Goal: Task Accomplishment & Management: Use online tool/utility

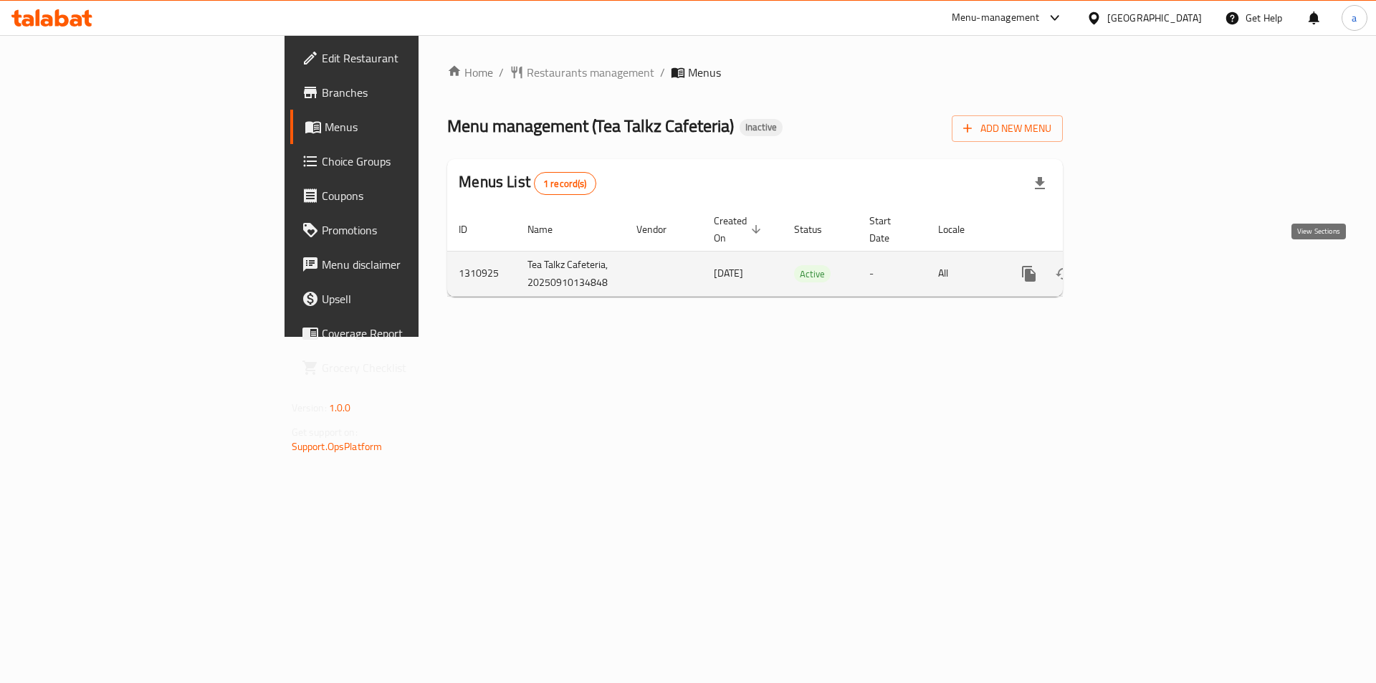
click at [1150, 270] on link "enhanced table" at bounding box center [1133, 274] width 34 height 34
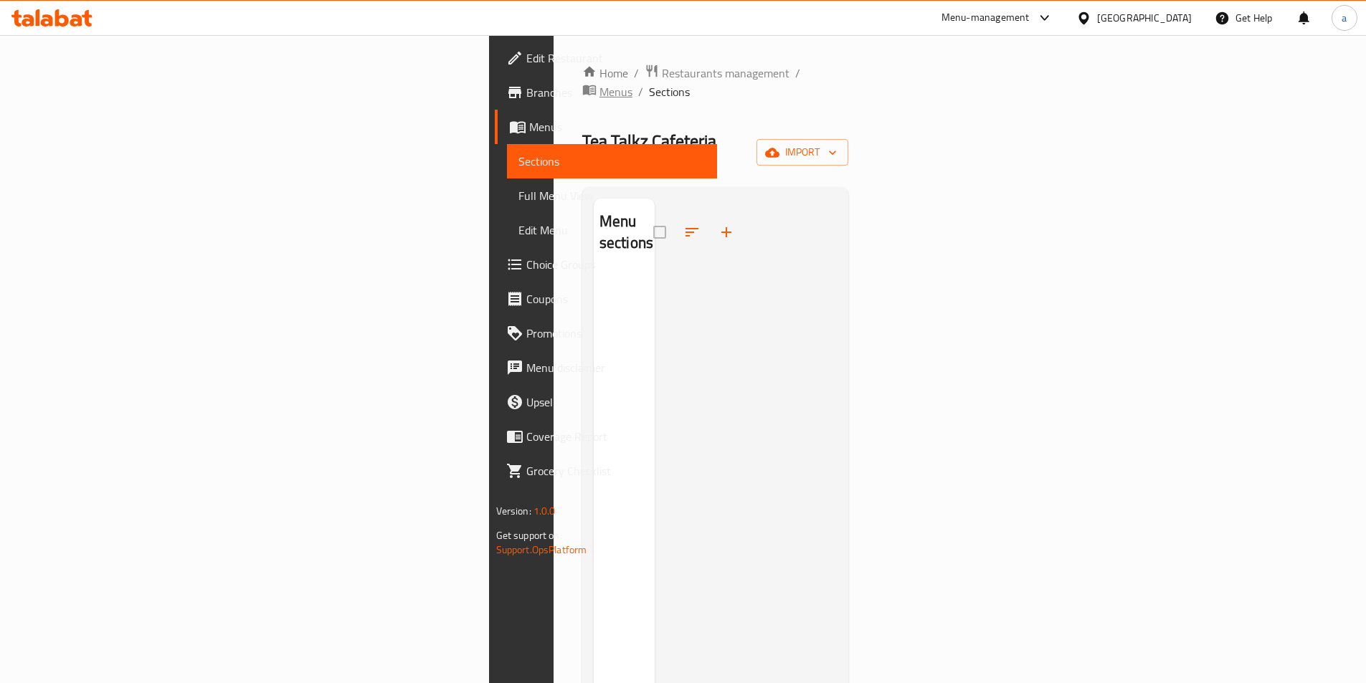
click at [599, 83] on span "Menus" at bounding box center [615, 91] width 33 height 17
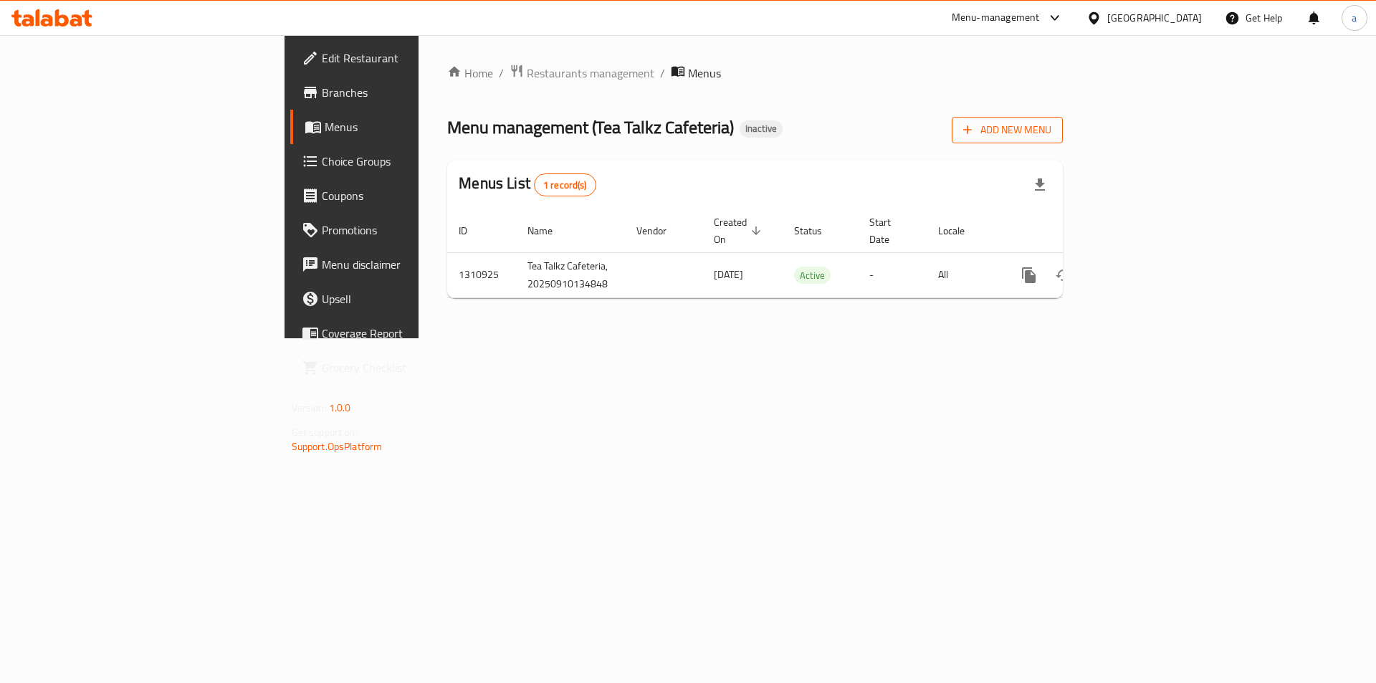
click at [1052, 133] on span "Add New Menu" at bounding box center [1008, 130] width 88 height 18
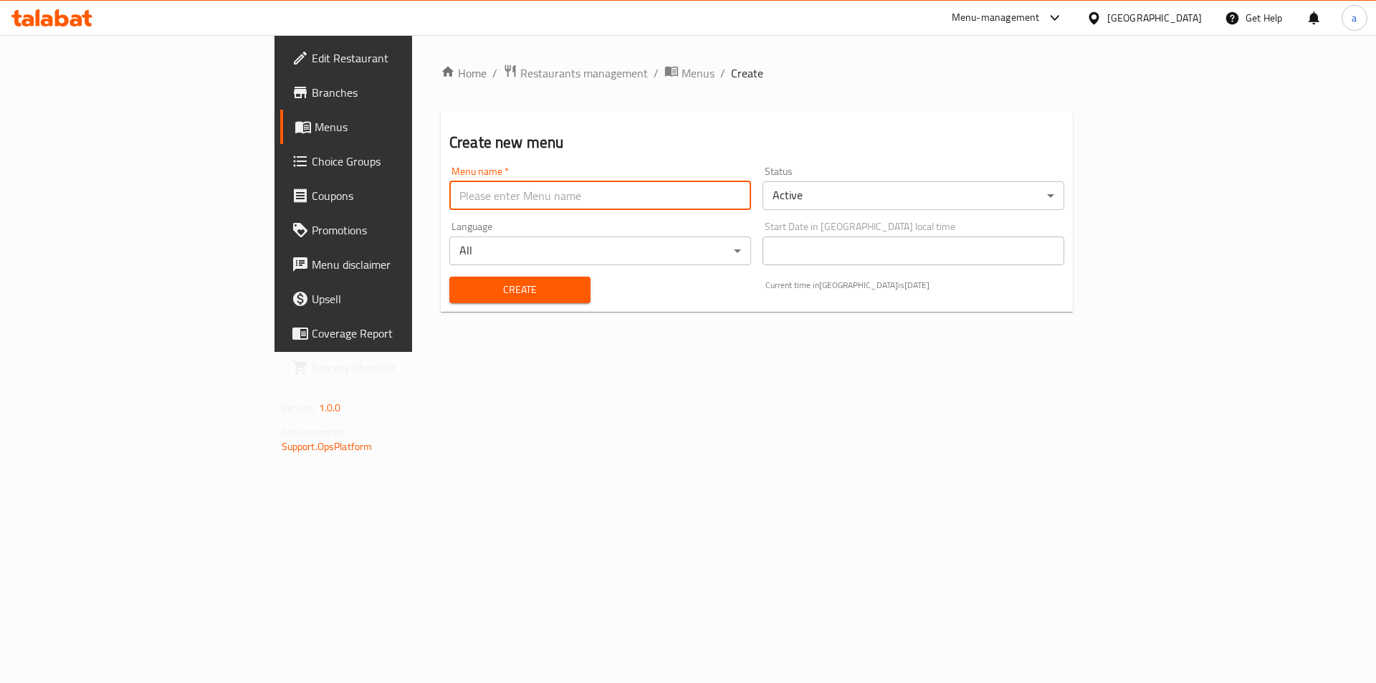
click at [561, 186] on input "text" at bounding box center [600, 195] width 302 height 29
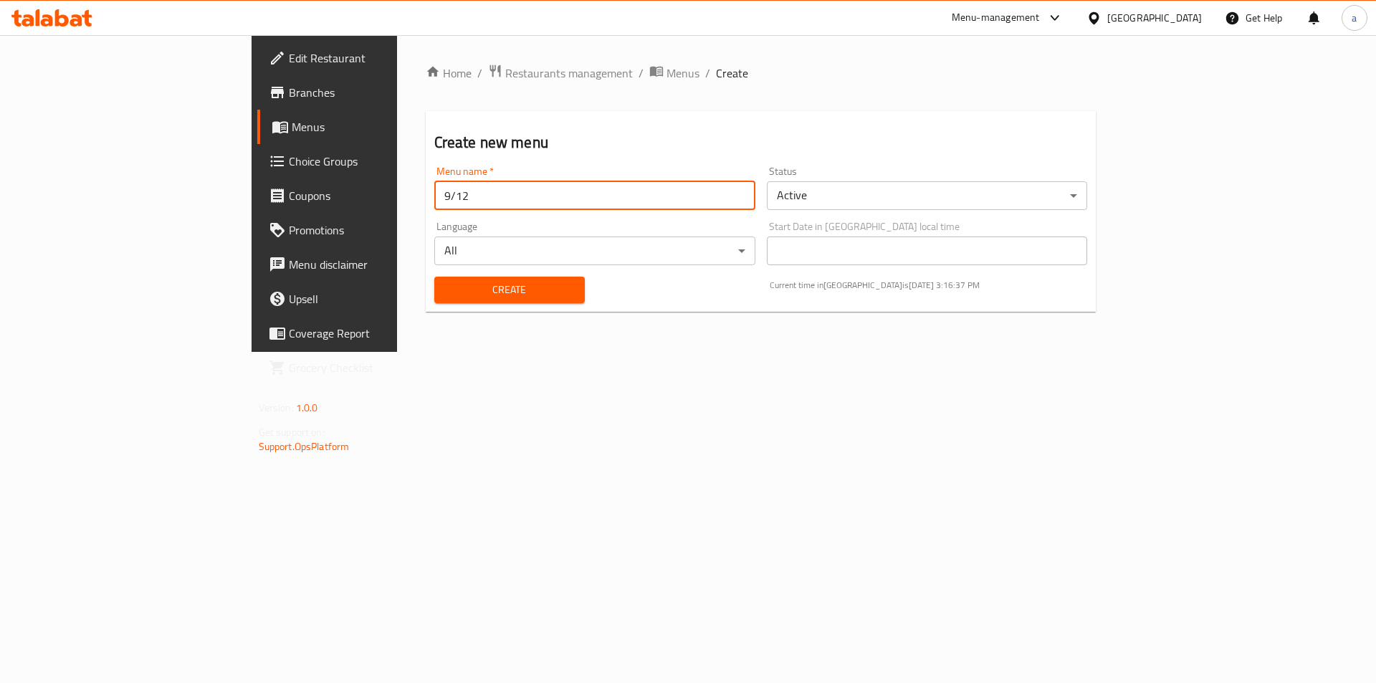
type input "9/12"
click at [426, 275] on div "Create" at bounding box center [510, 290] width 168 height 44
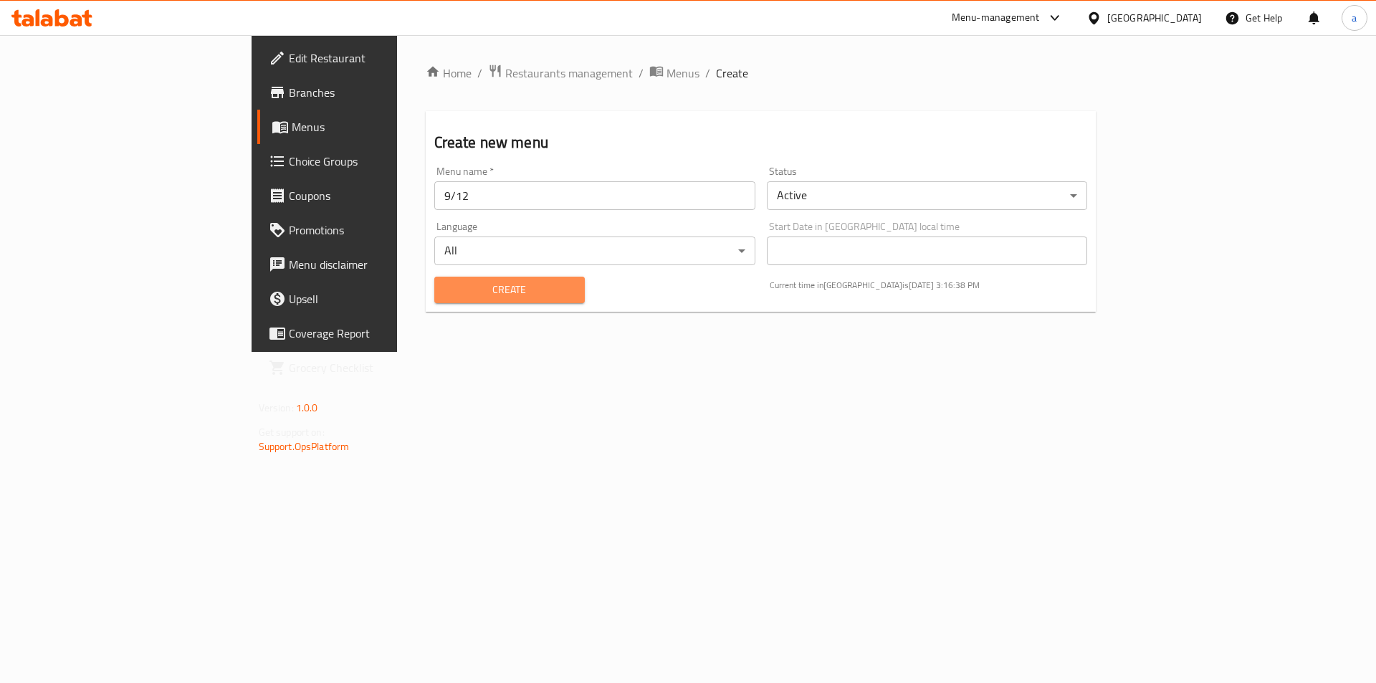
click at [446, 292] on span "Create" at bounding box center [510, 290] width 128 height 18
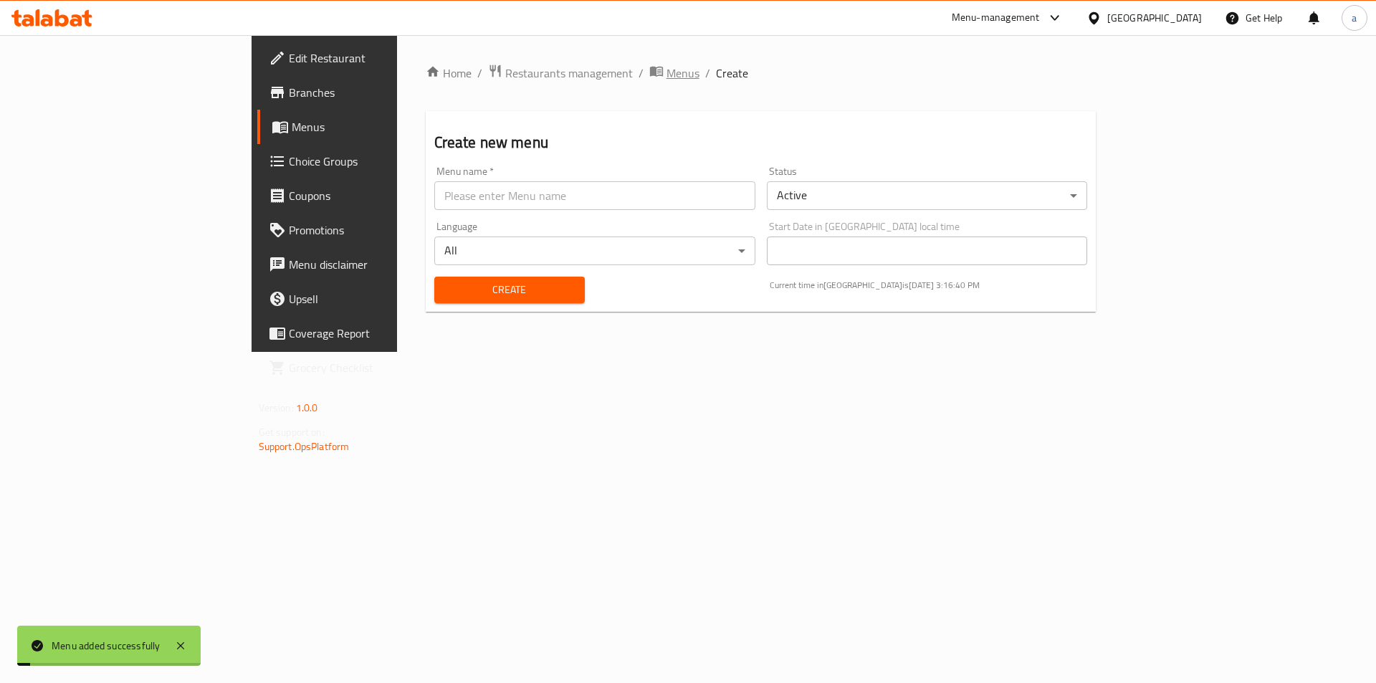
click at [650, 67] on icon "breadcrumb" at bounding box center [656, 72] width 13 height 10
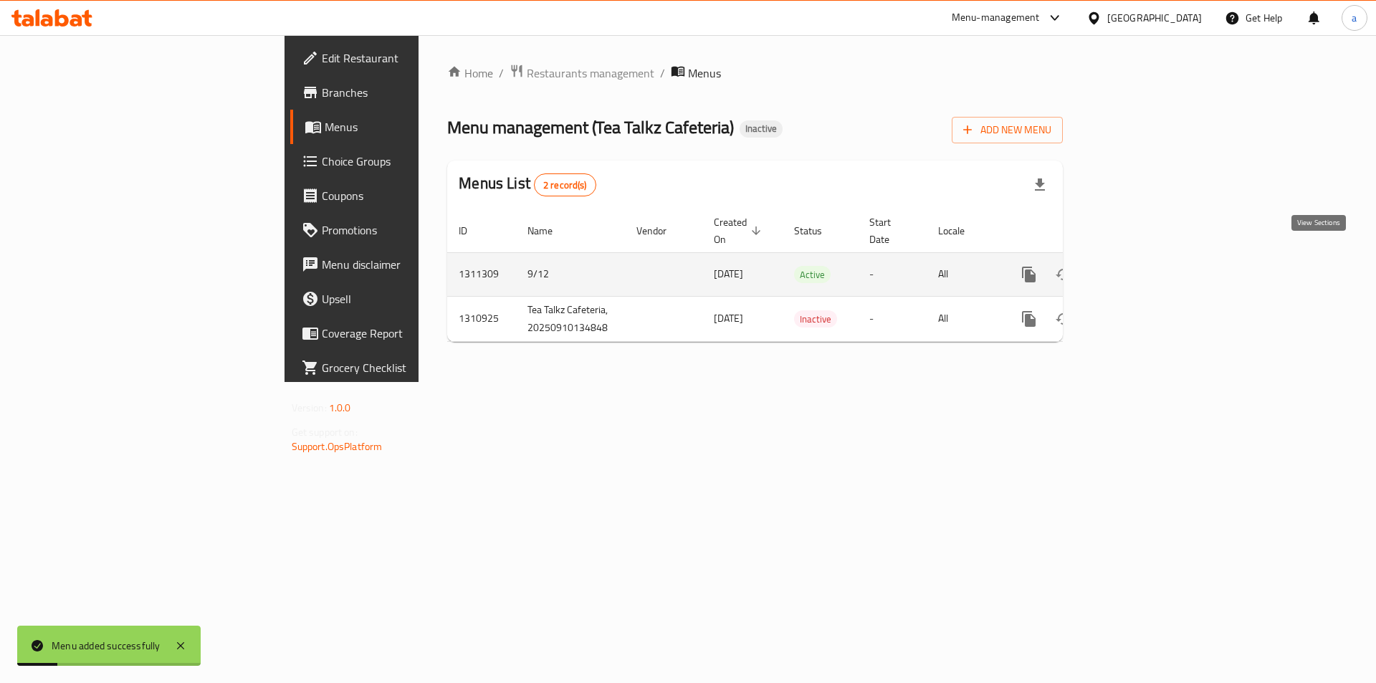
click at [1150, 265] on link "enhanced table" at bounding box center [1133, 274] width 34 height 34
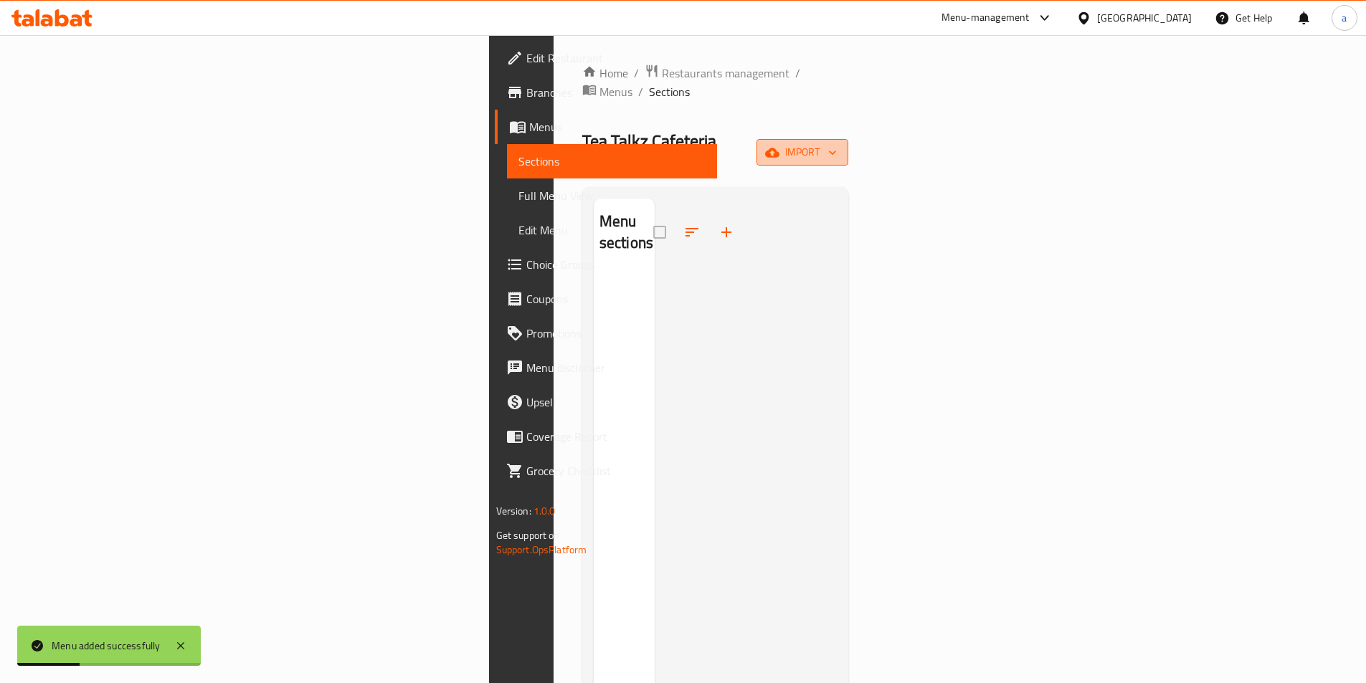
click at [837, 143] on span "import" at bounding box center [802, 152] width 69 height 18
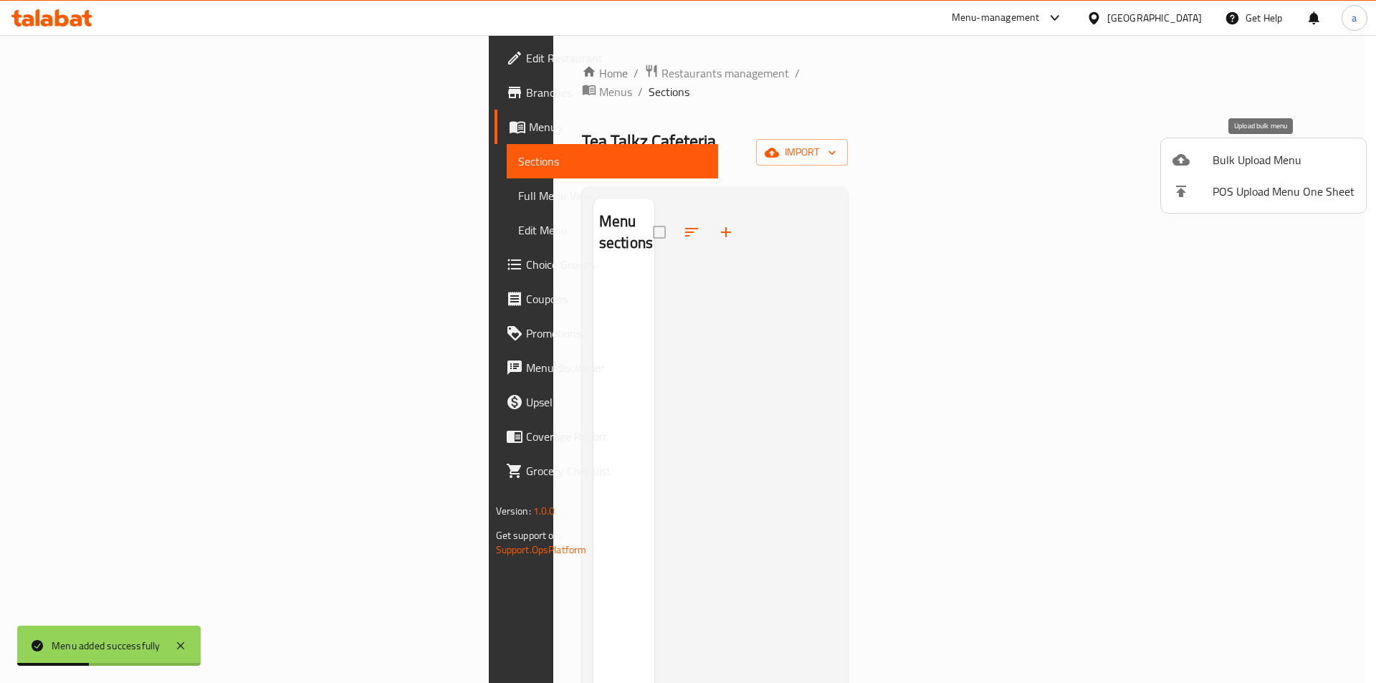
click at [1262, 161] on span "Bulk Upload Menu" at bounding box center [1284, 159] width 142 height 17
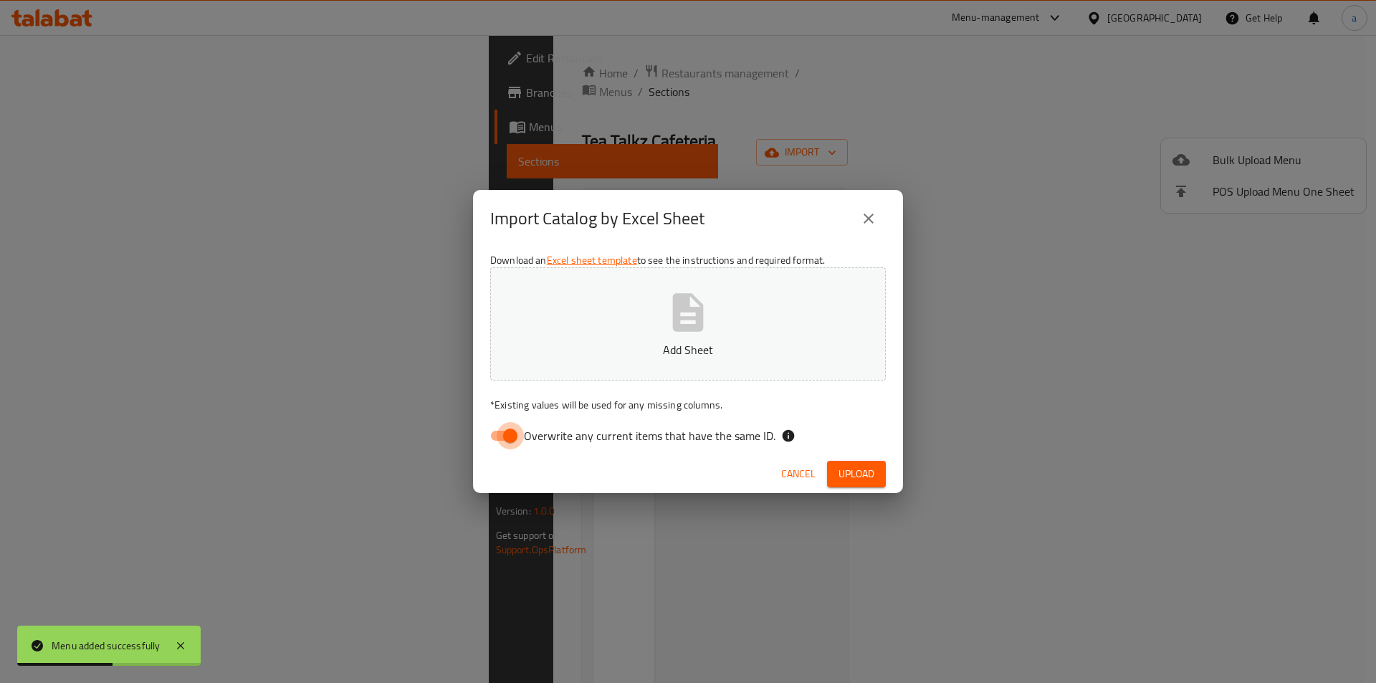
click at [519, 443] on input "Overwrite any current items that have the same ID." at bounding box center [511, 435] width 82 height 27
checkbox input "false"
click at [578, 353] on p "Add Sheet" at bounding box center [688, 349] width 351 height 17
click at [846, 462] on button "Upload" at bounding box center [856, 474] width 59 height 27
click at [795, 467] on span "Cancel" at bounding box center [798, 474] width 34 height 18
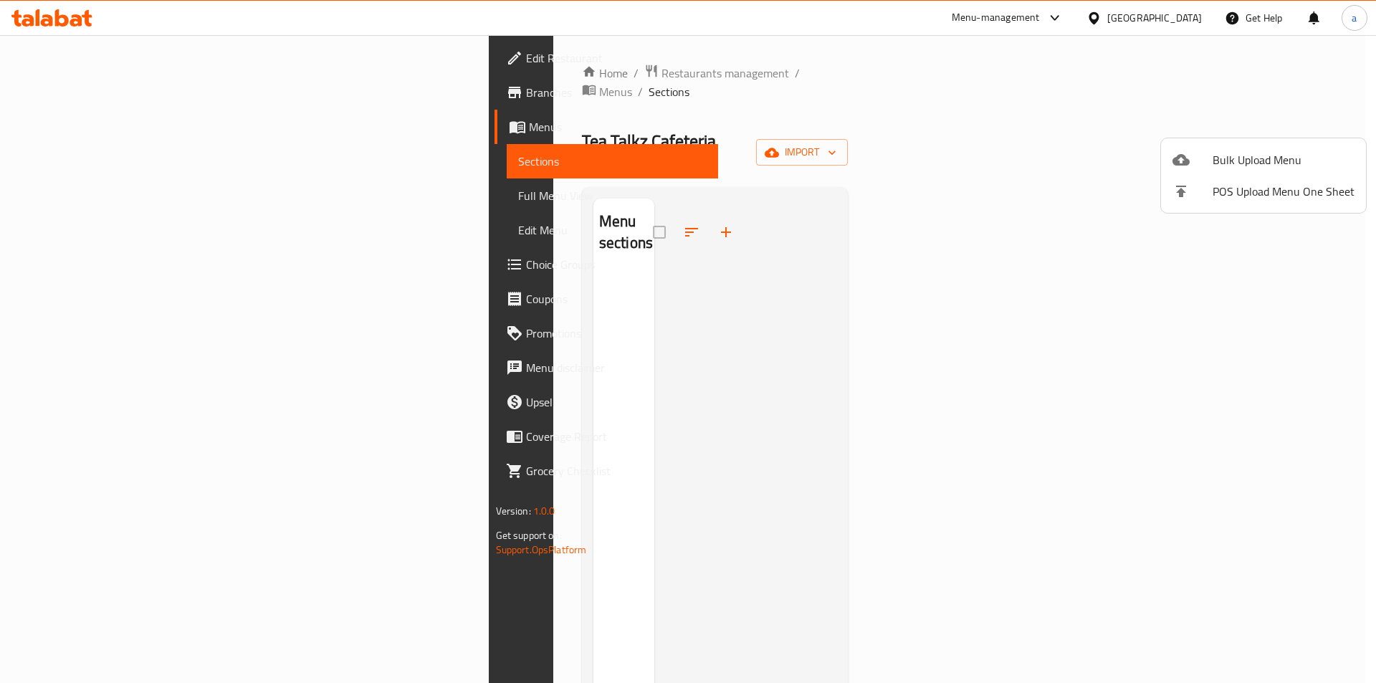
click at [1178, 162] on icon at bounding box center [1181, 159] width 17 height 11
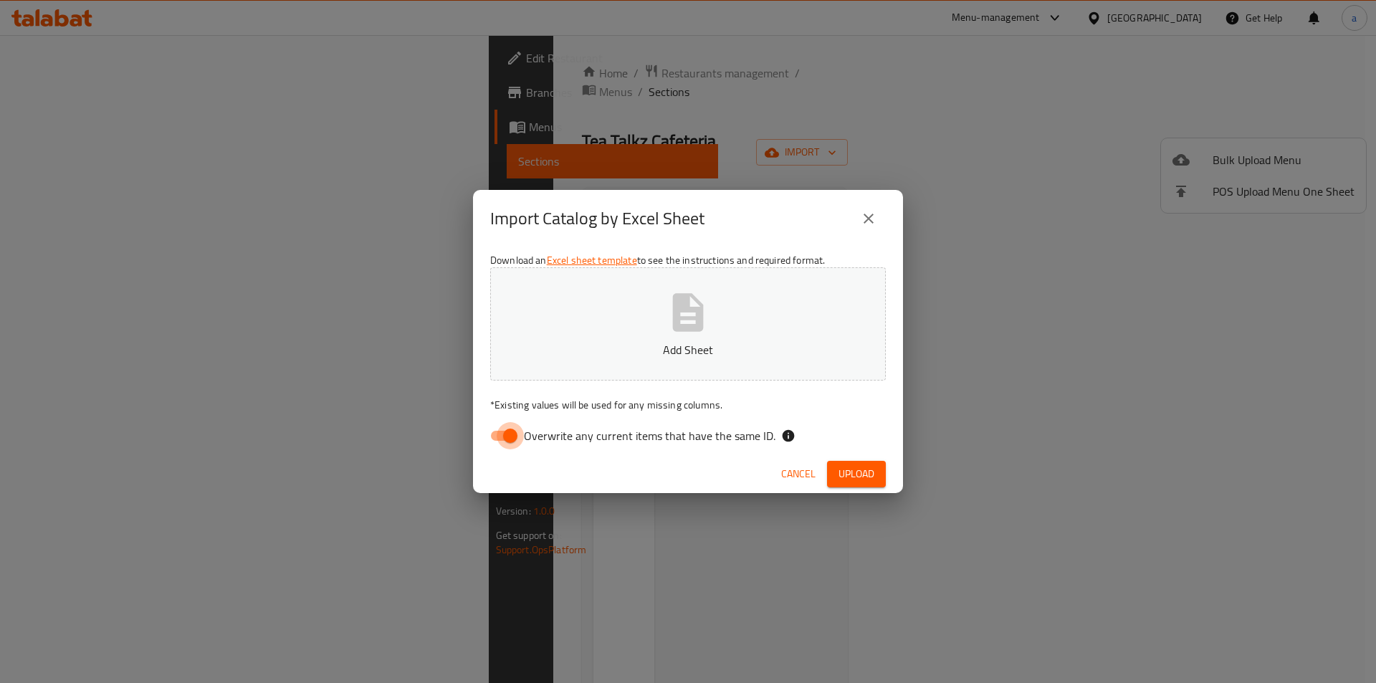
click at [508, 438] on input "Overwrite any current items that have the same ID." at bounding box center [511, 435] width 82 height 27
checkbox input "false"
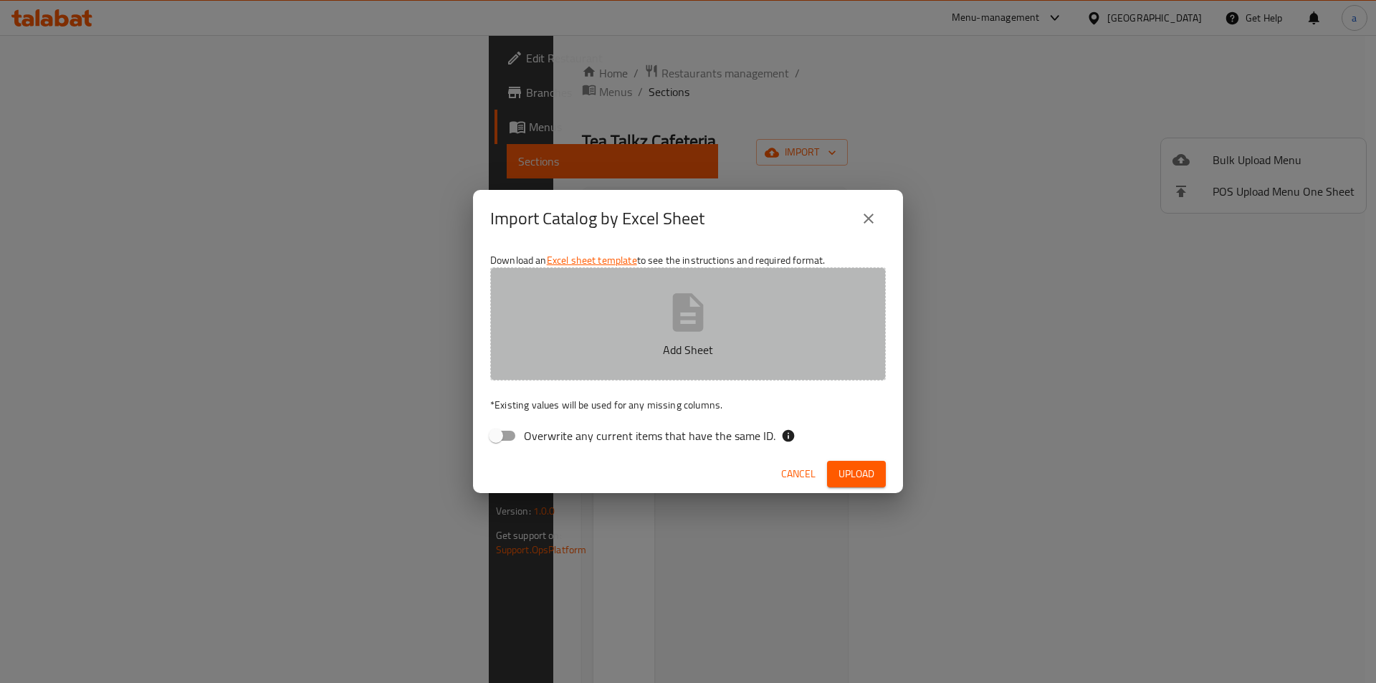
click at [574, 328] on button "Add Sheet" at bounding box center [688, 323] width 396 height 113
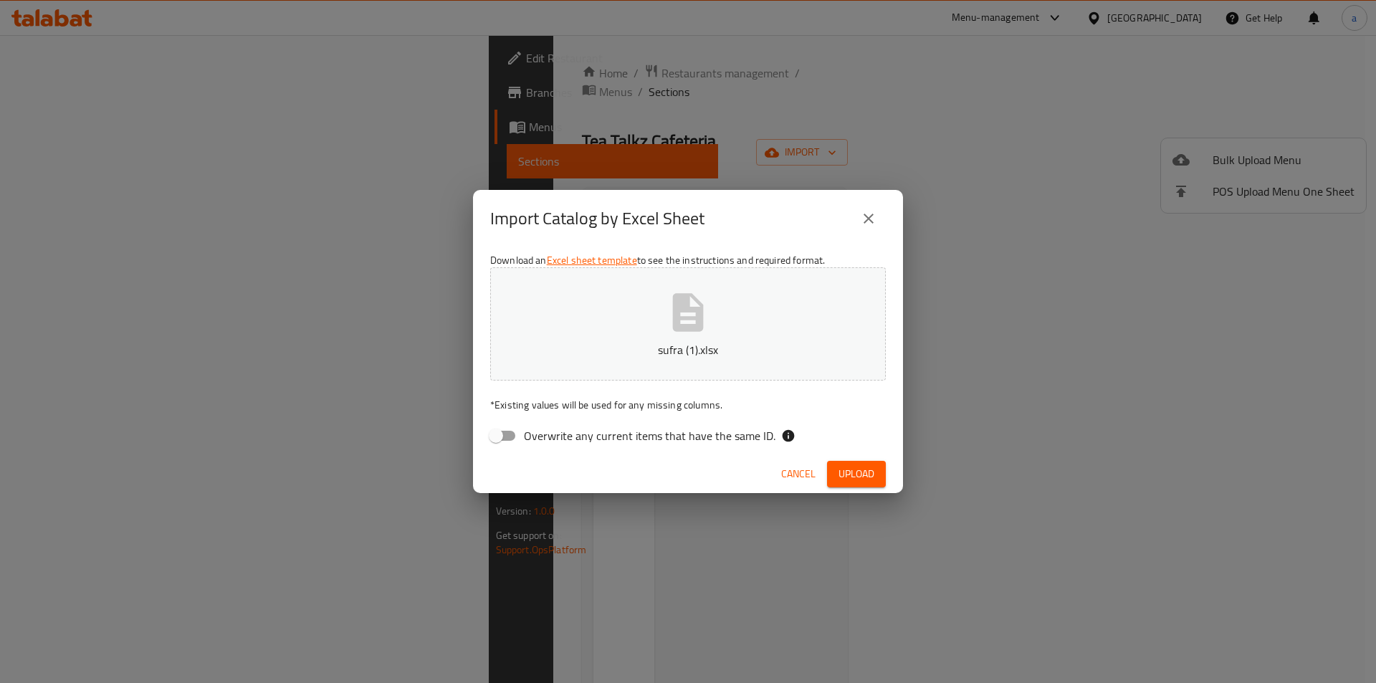
click at [862, 484] on button "Upload" at bounding box center [856, 474] width 59 height 27
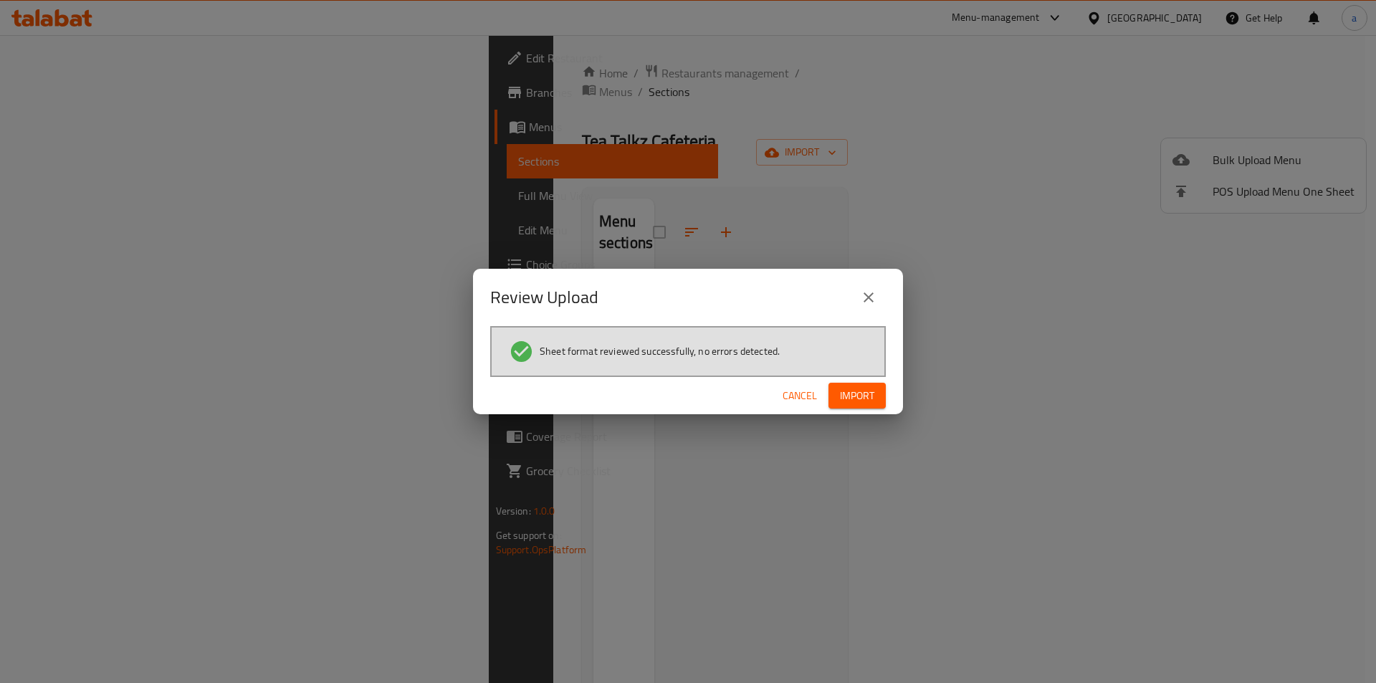
click at [858, 389] on span "Import" at bounding box center [857, 396] width 34 height 18
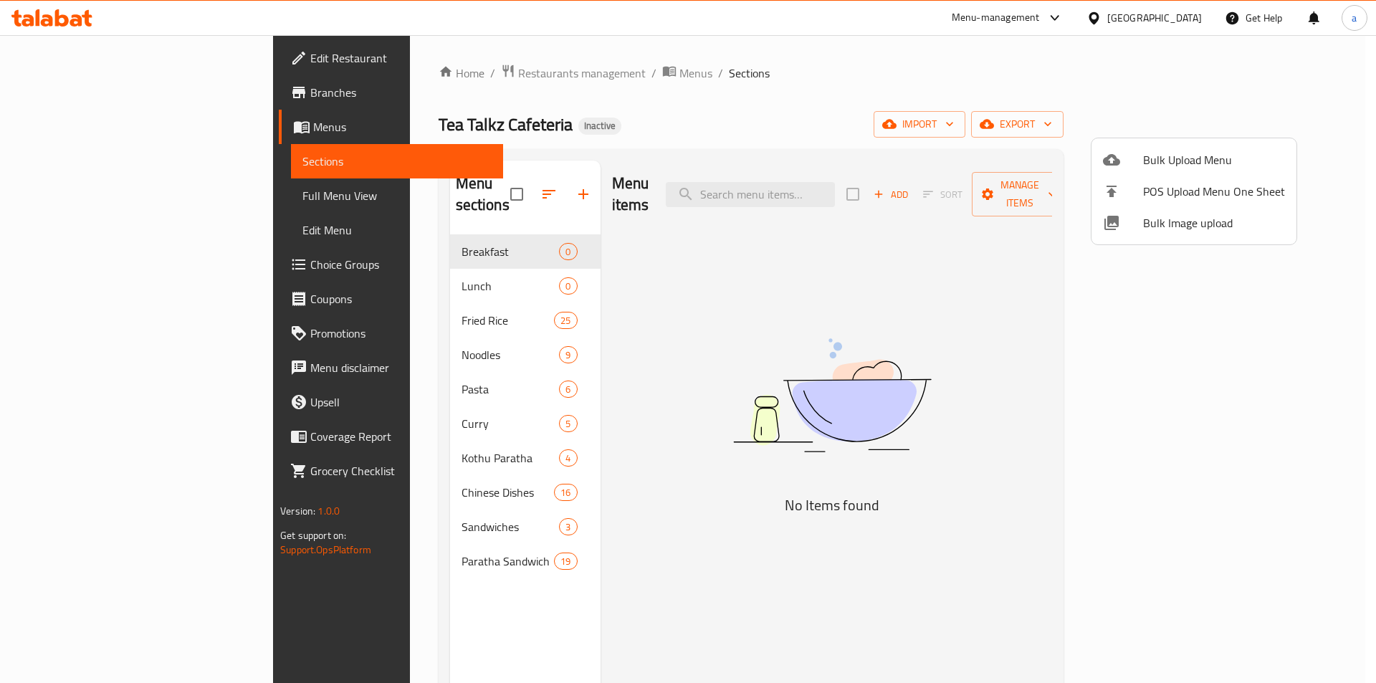
click at [572, 343] on div at bounding box center [688, 341] width 1376 height 683
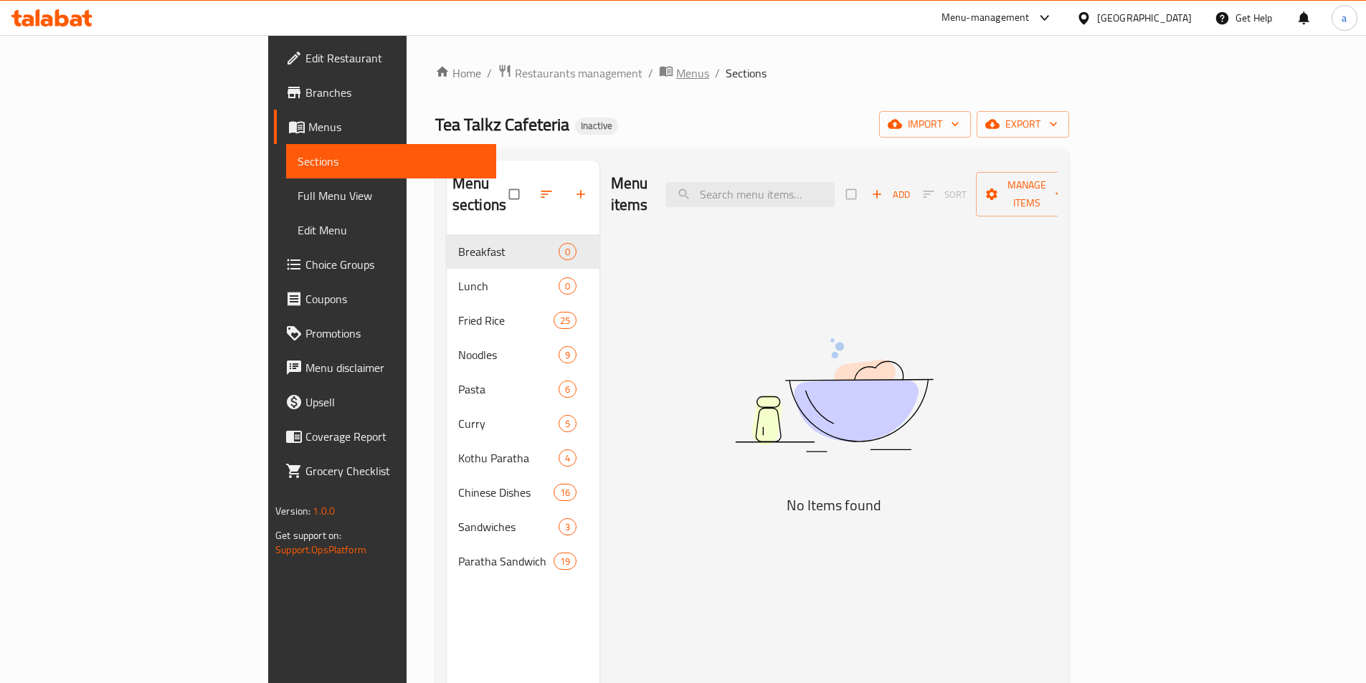
click at [659, 71] on span "breadcrumb" at bounding box center [667, 73] width 17 height 19
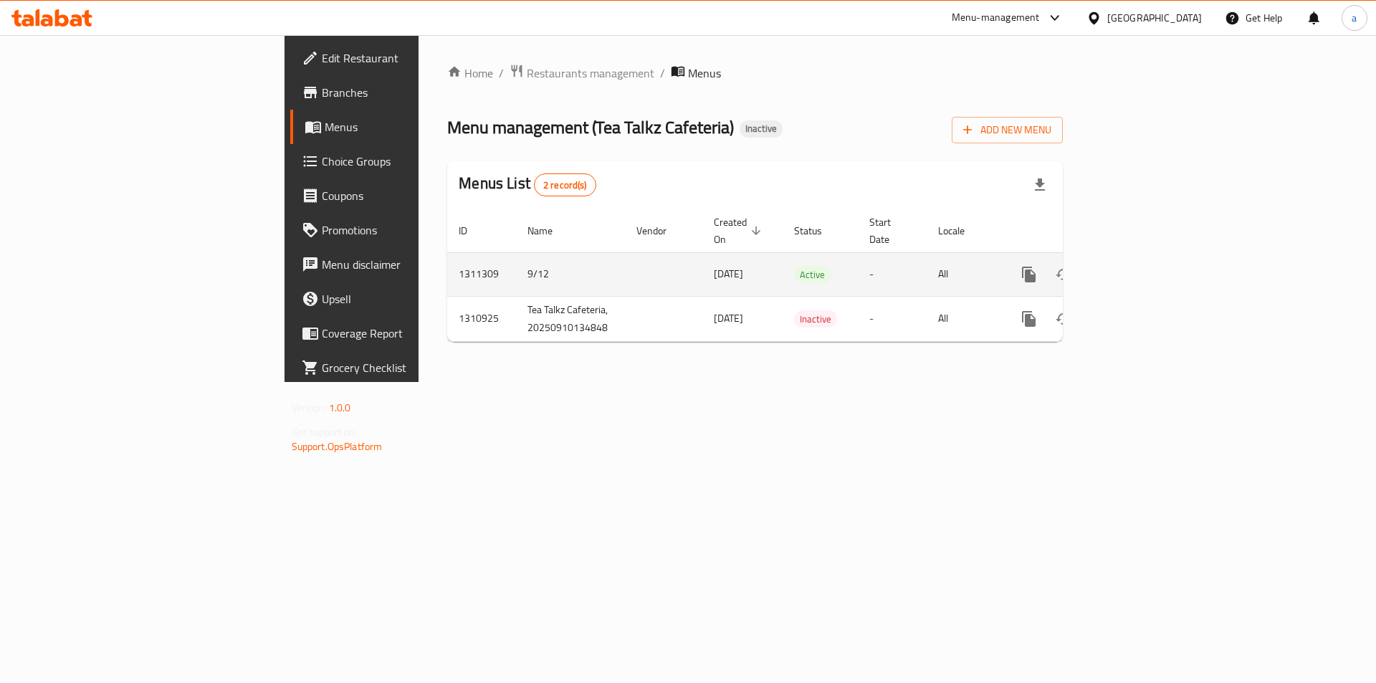
click at [1141, 266] on icon "enhanced table" at bounding box center [1132, 274] width 17 height 17
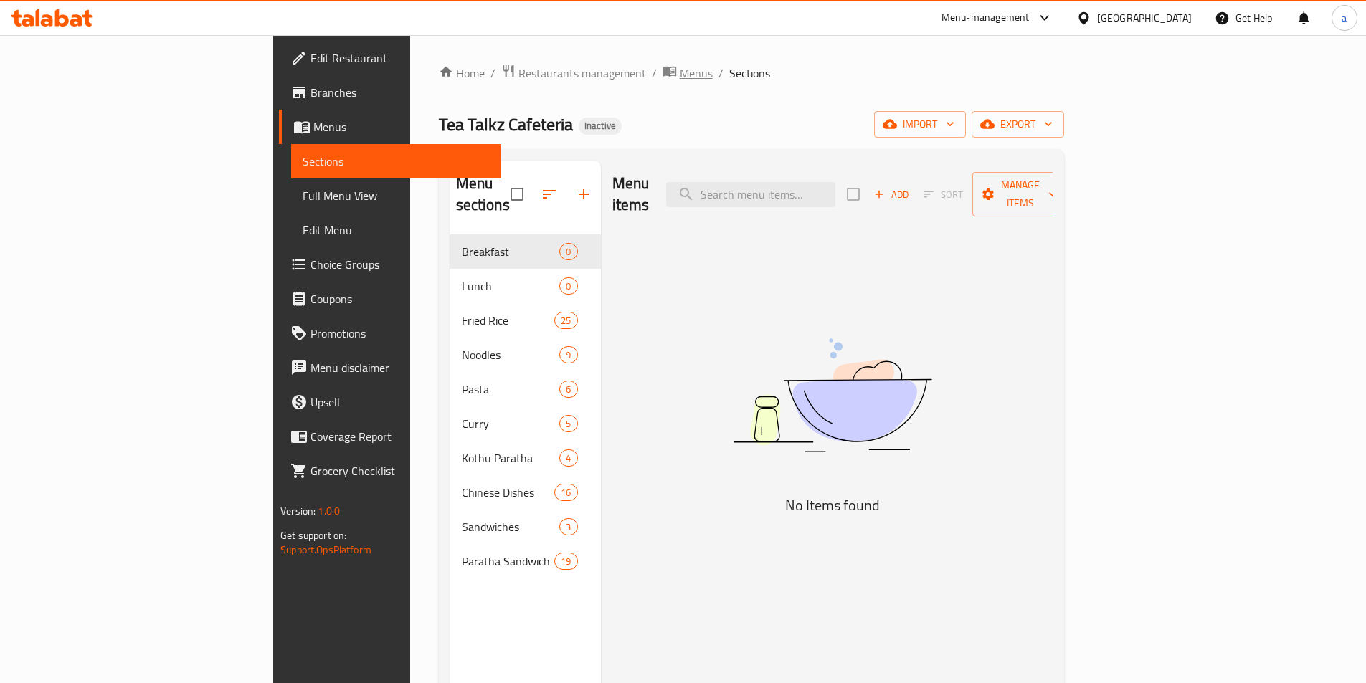
click at [680, 82] on span "Menus" at bounding box center [696, 73] width 33 height 17
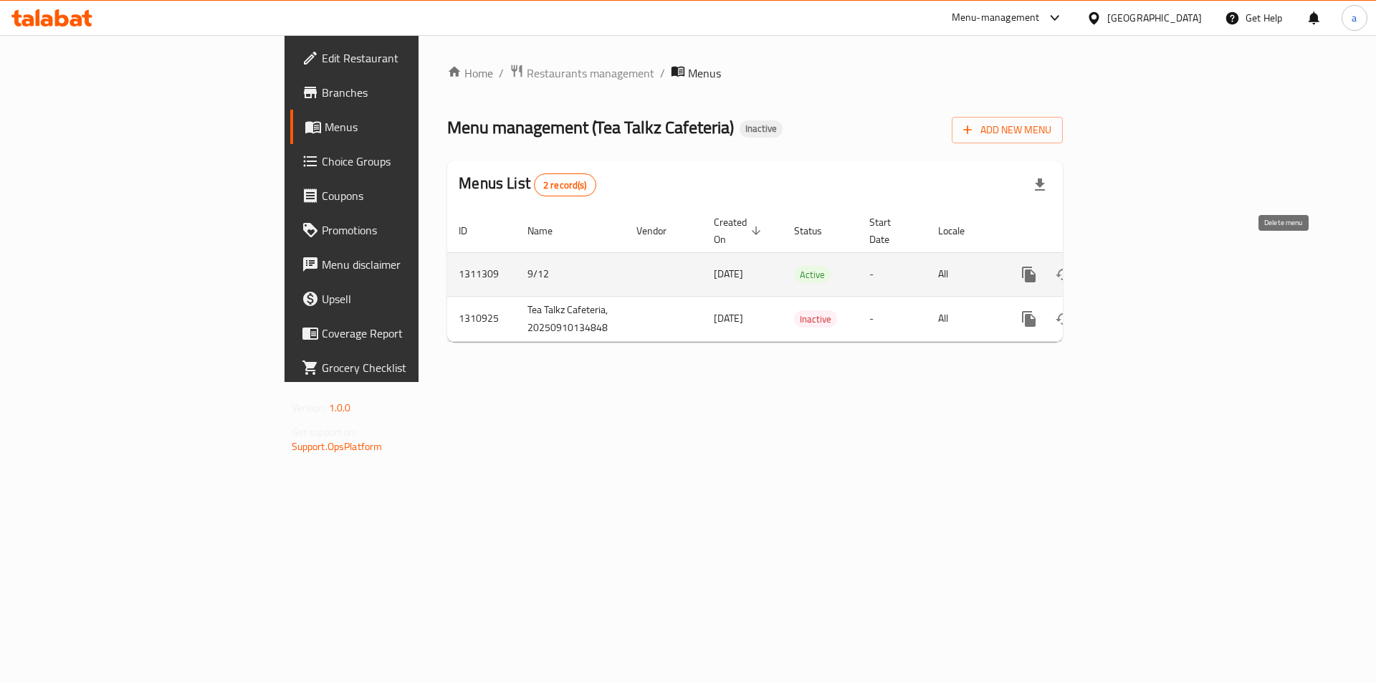
click at [1107, 266] on icon "enhanced table" at bounding box center [1098, 274] width 17 height 17
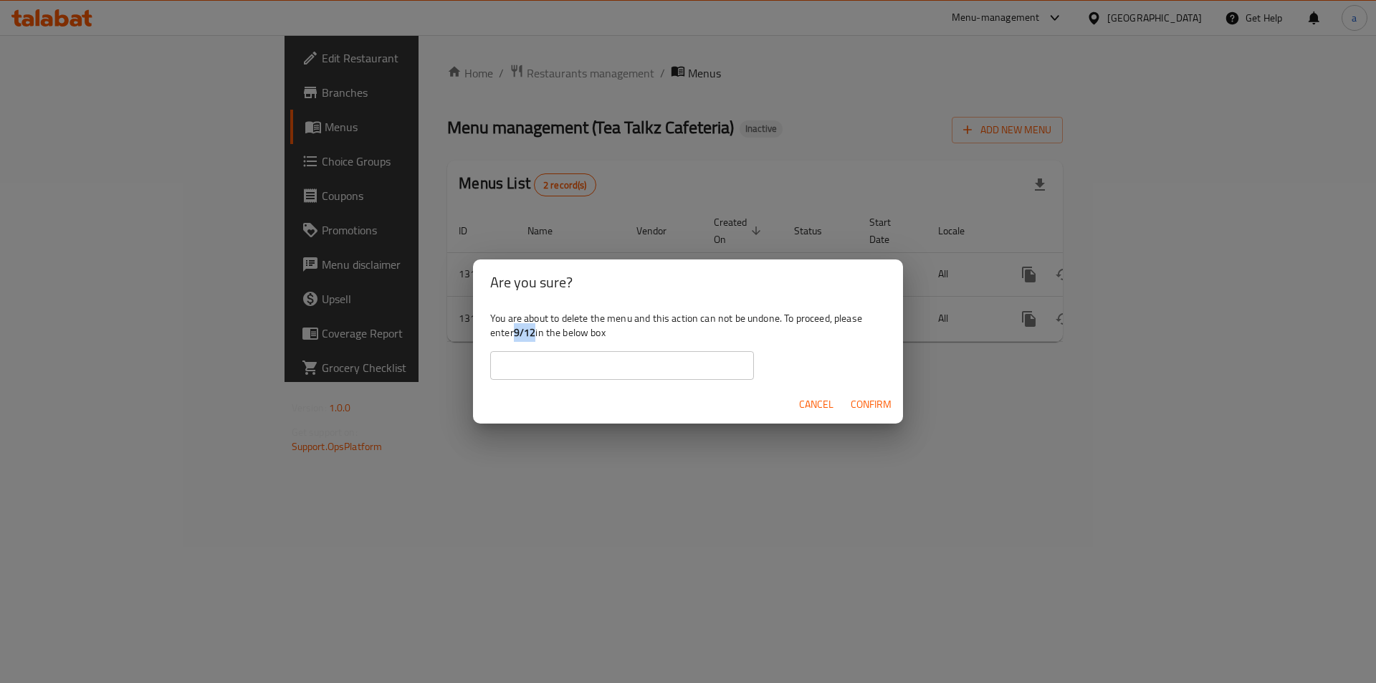
drag, startPoint x: 518, startPoint y: 332, endPoint x: 535, endPoint y: 334, distance: 17.3
click at [535, 334] on b "9/12" at bounding box center [525, 332] width 22 height 19
copy b "9/12"
click at [534, 353] on input "text" at bounding box center [622, 365] width 264 height 29
paste input "9/12"
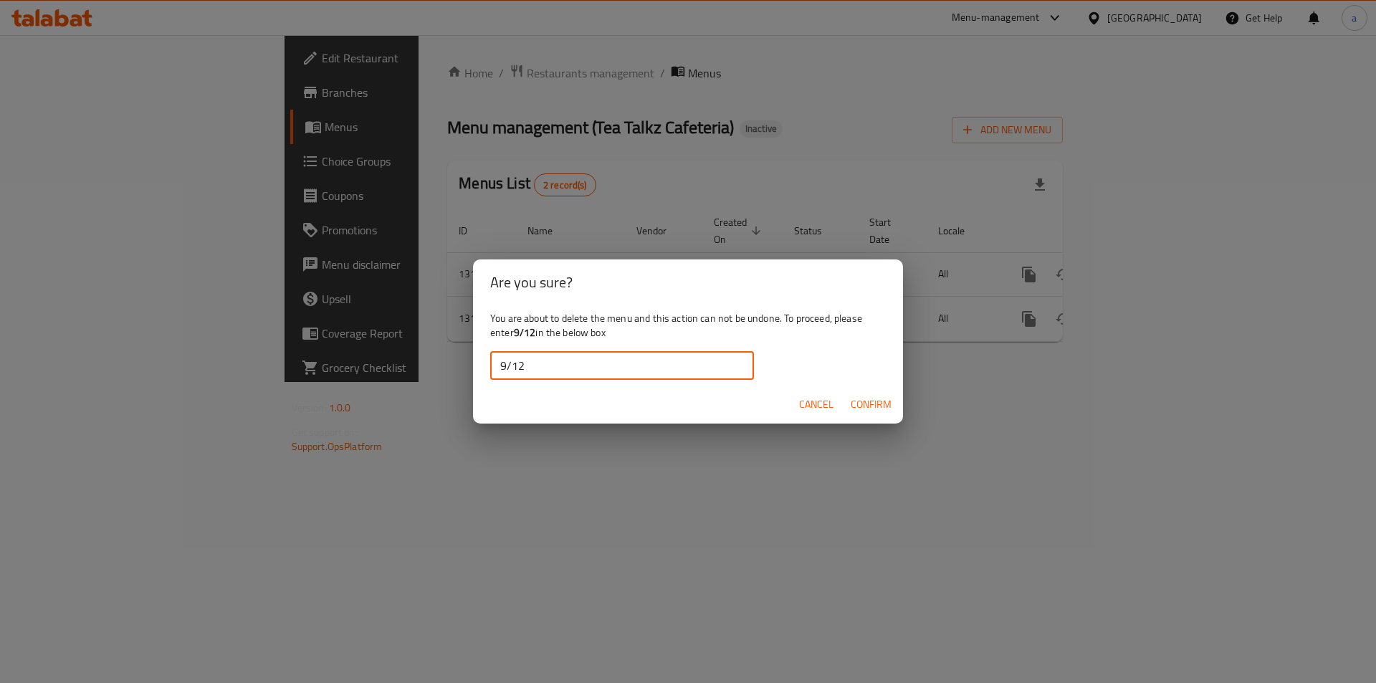
type input "9/12"
click at [872, 414] on button "Confirm" at bounding box center [871, 404] width 52 height 27
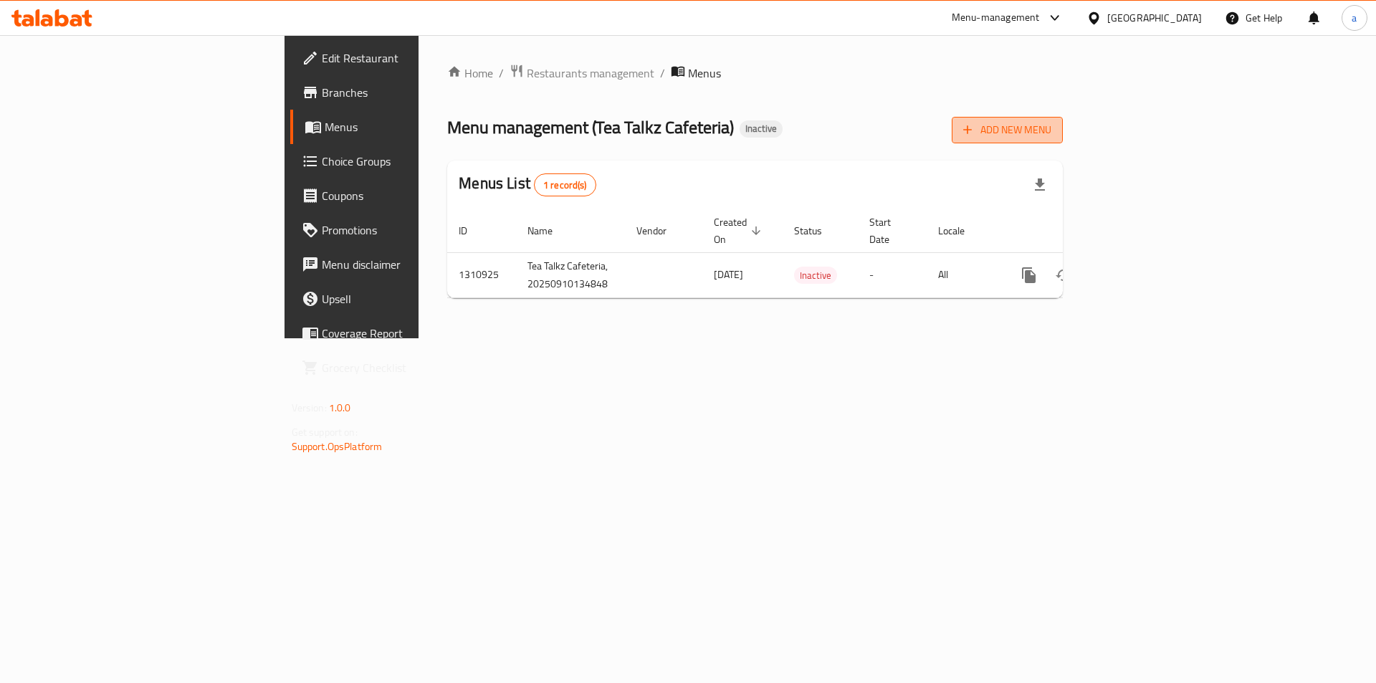
click at [975, 130] on icon "button" at bounding box center [968, 130] width 14 height 14
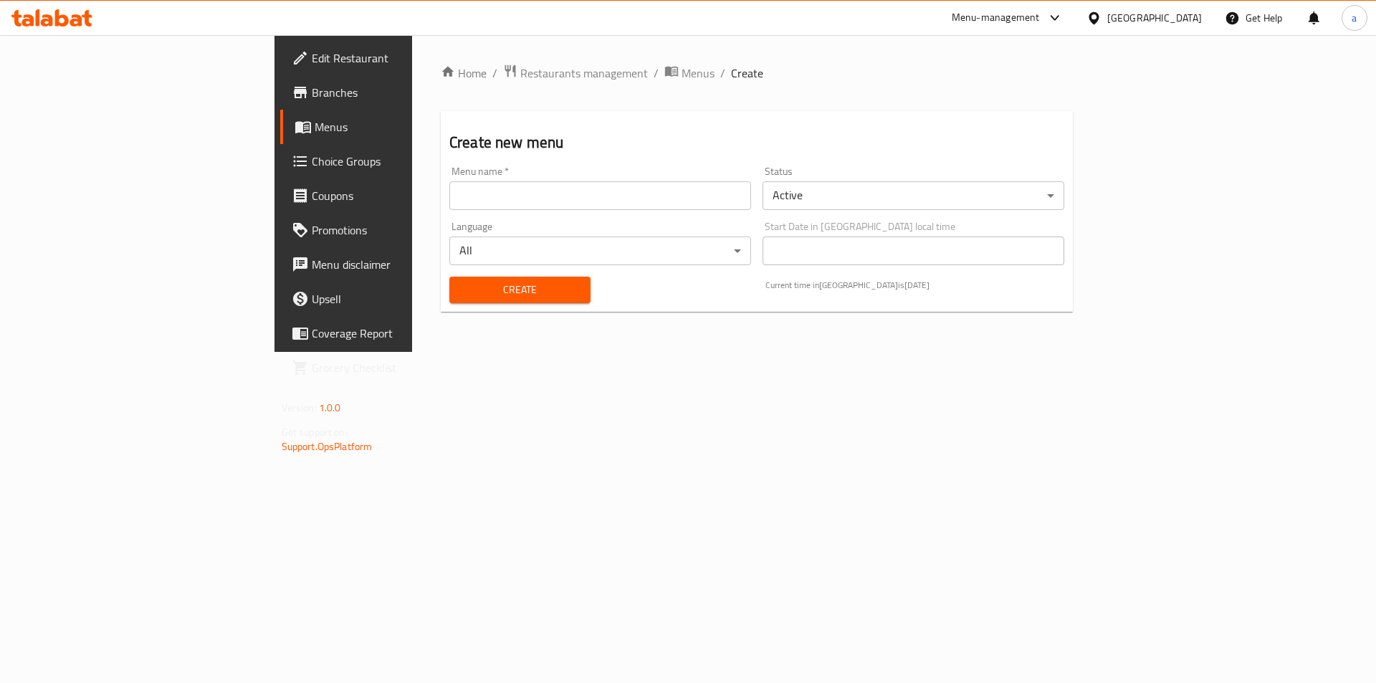
click at [685, 195] on input "text" at bounding box center [600, 195] width 302 height 29
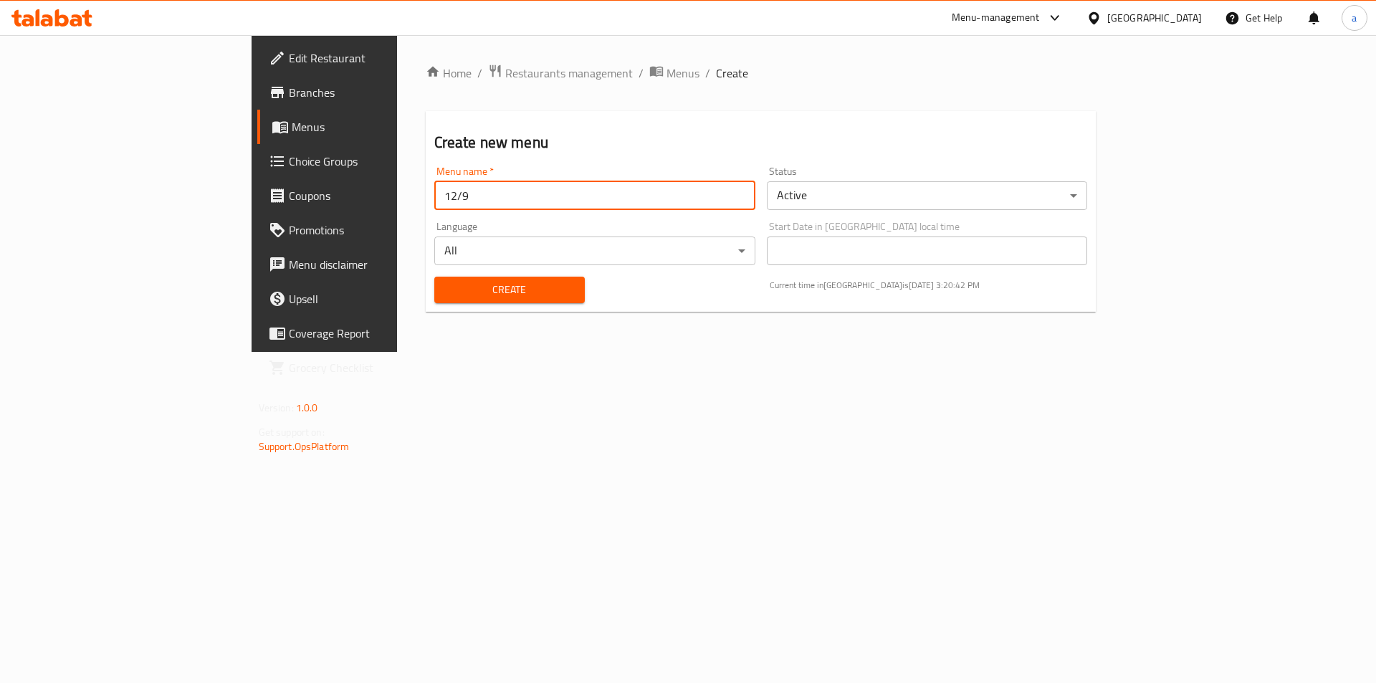
type input "12/9"
click at [479, 298] on span "Create" at bounding box center [510, 290] width 128 height 18
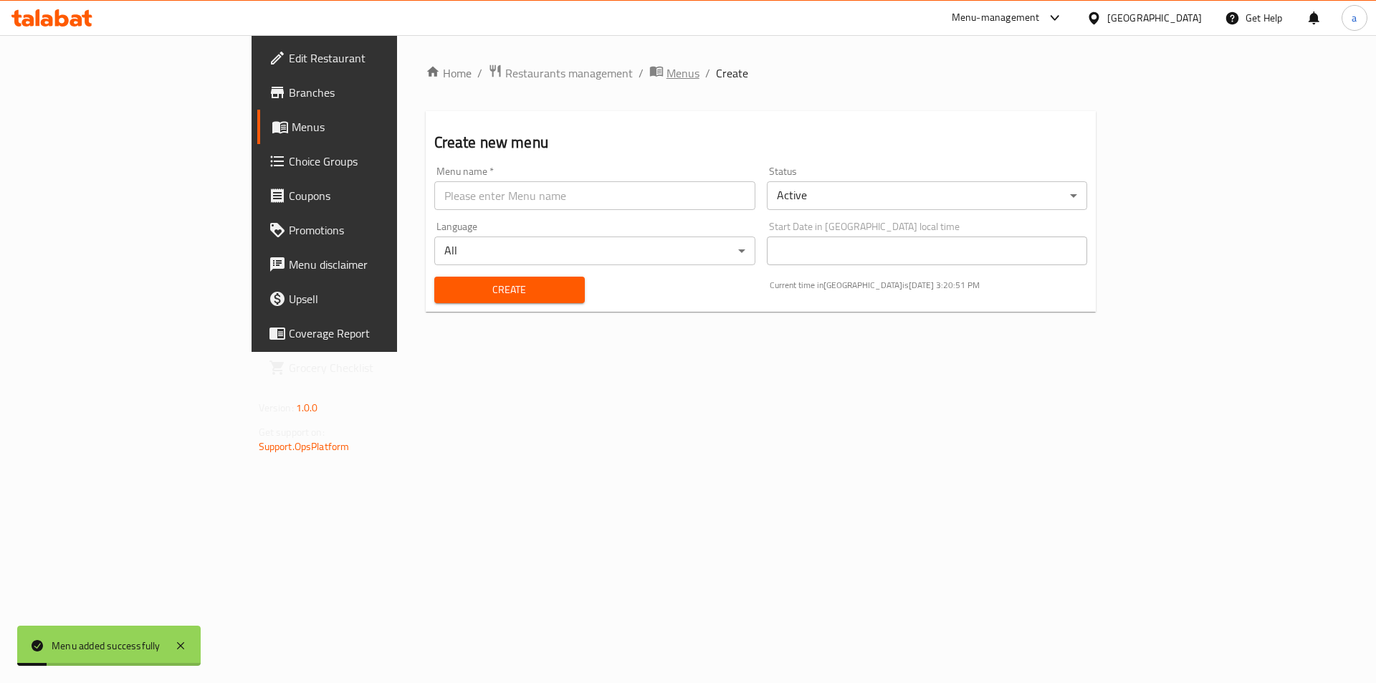
click at [667, 70] on span "Menus" at bounding box center [683, 73] width 33 height 17
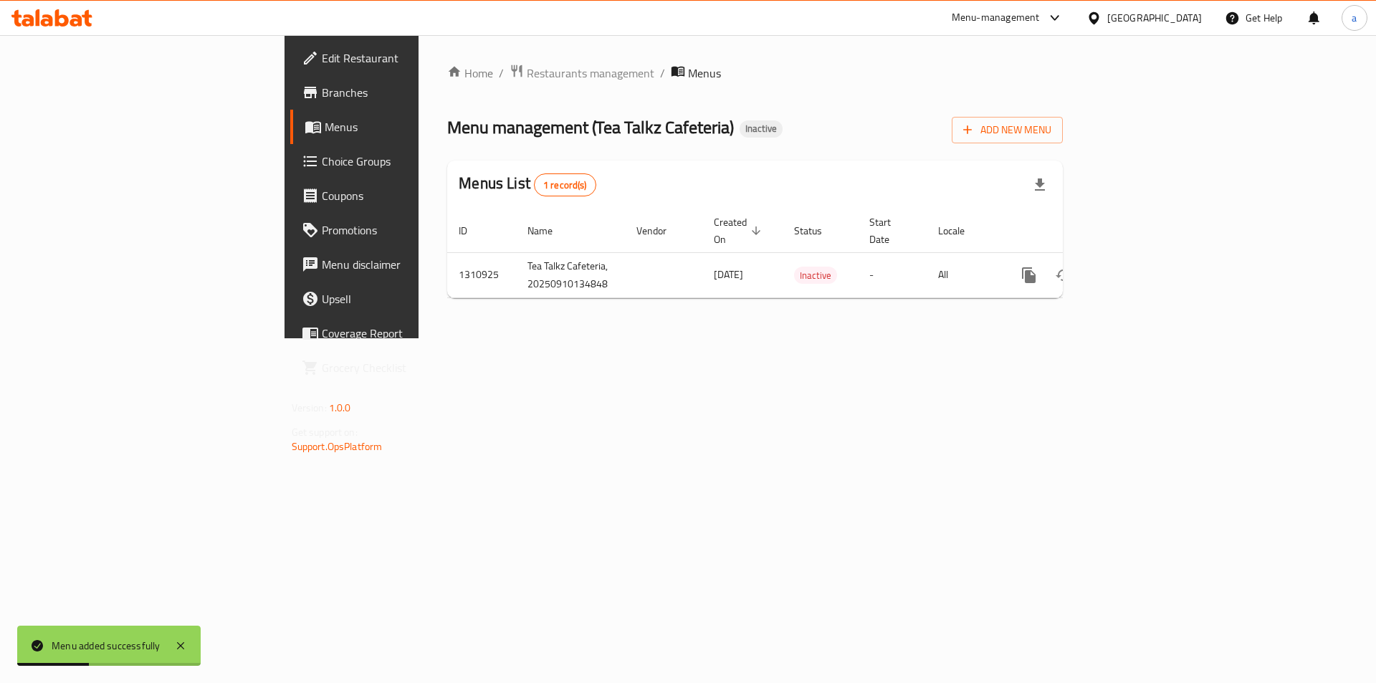
click at [692, 135] on div "Menu management ( Tea Talkz Cafeteria ) Inactive Add New Menu" at bounding box center [755, 127] width 616 height 32
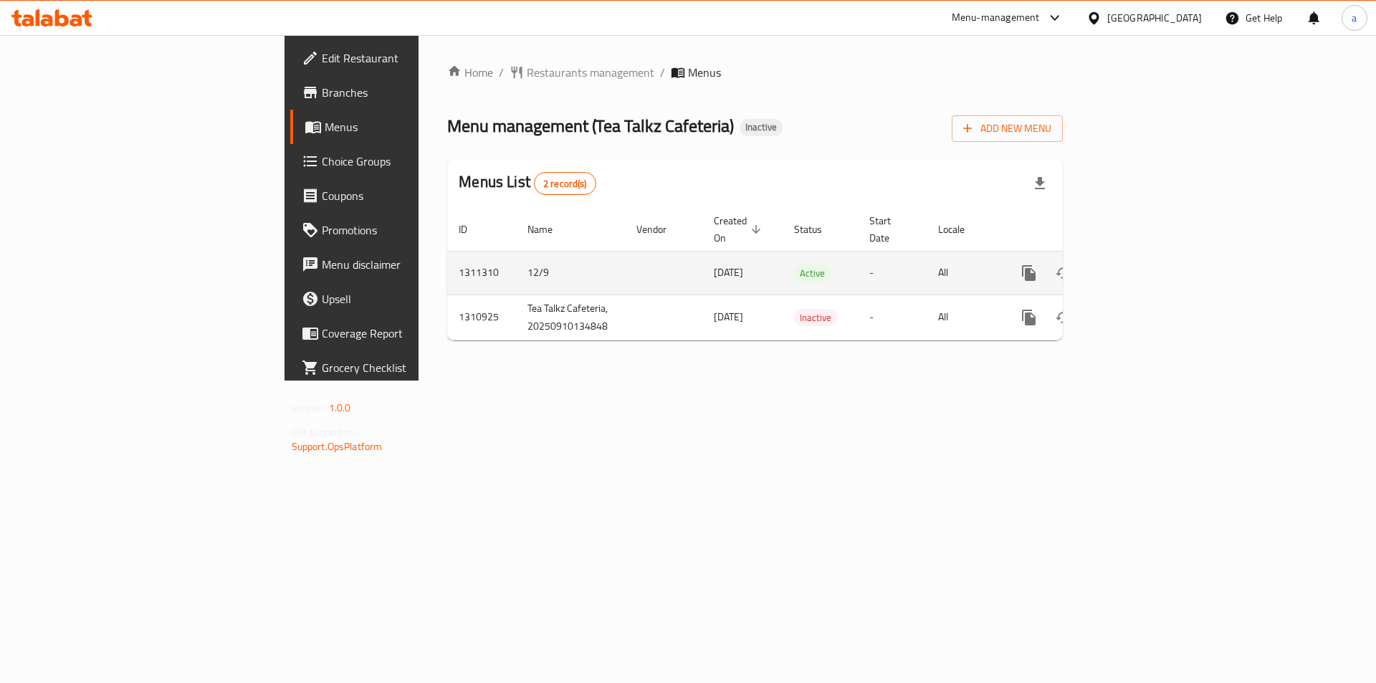
click at [1150, 269] on link "enhanced table" at bounding box center [1133, 273] width 34 height 34
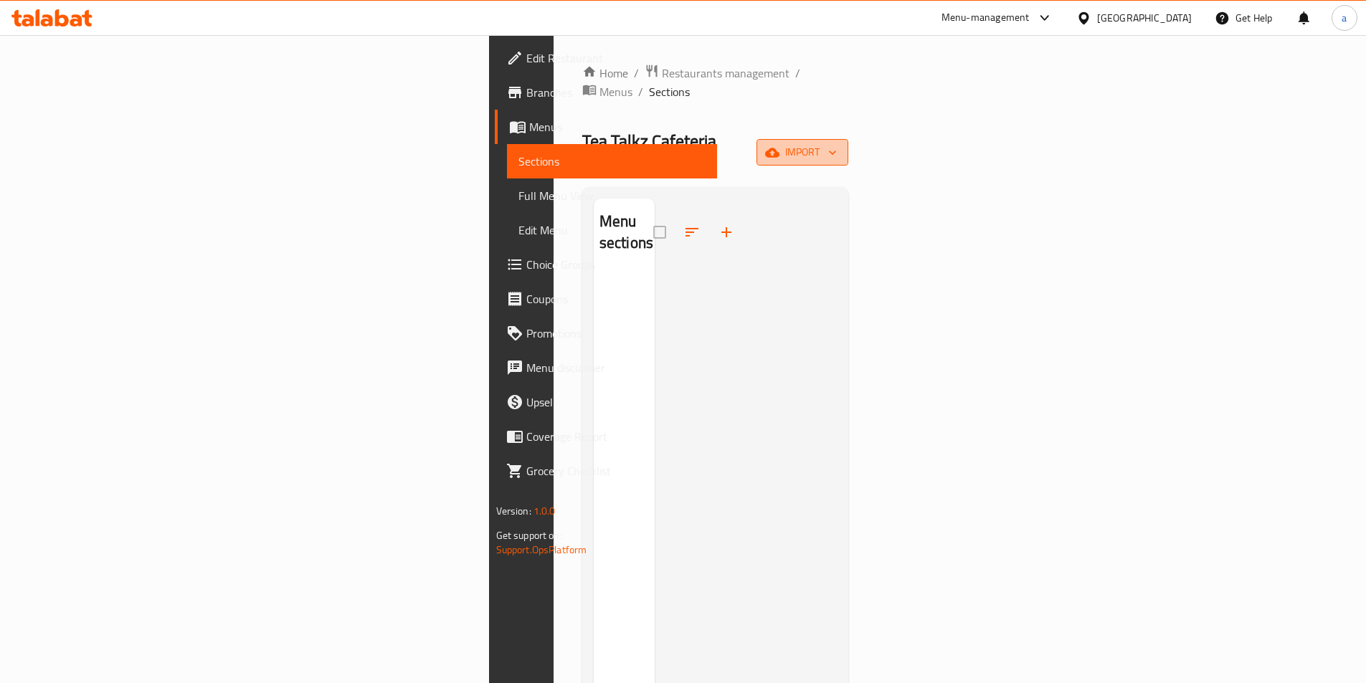
click at [837, 143] on span "import" at bounding box center [802, 152] width 69 height 18
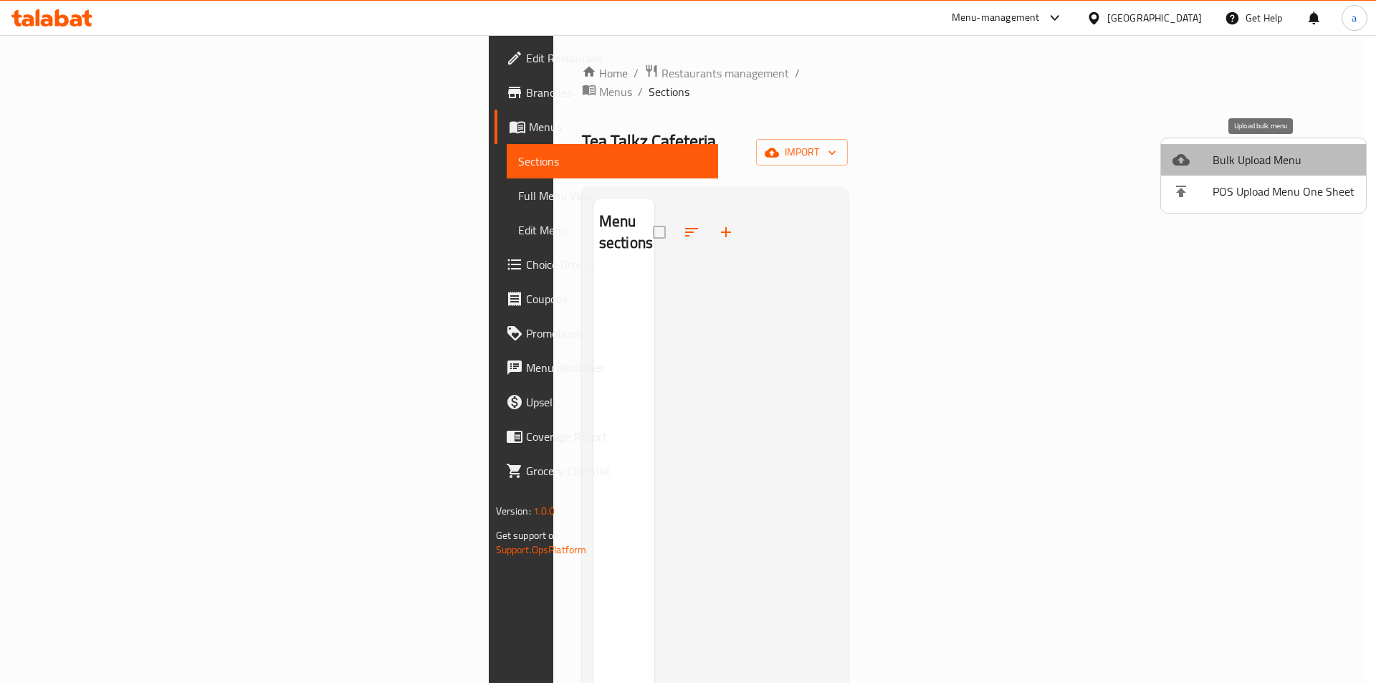
click at [1269, 151] on span "Bulk Upload Menu" at bounding box center [1284, 159] width 142 height 17
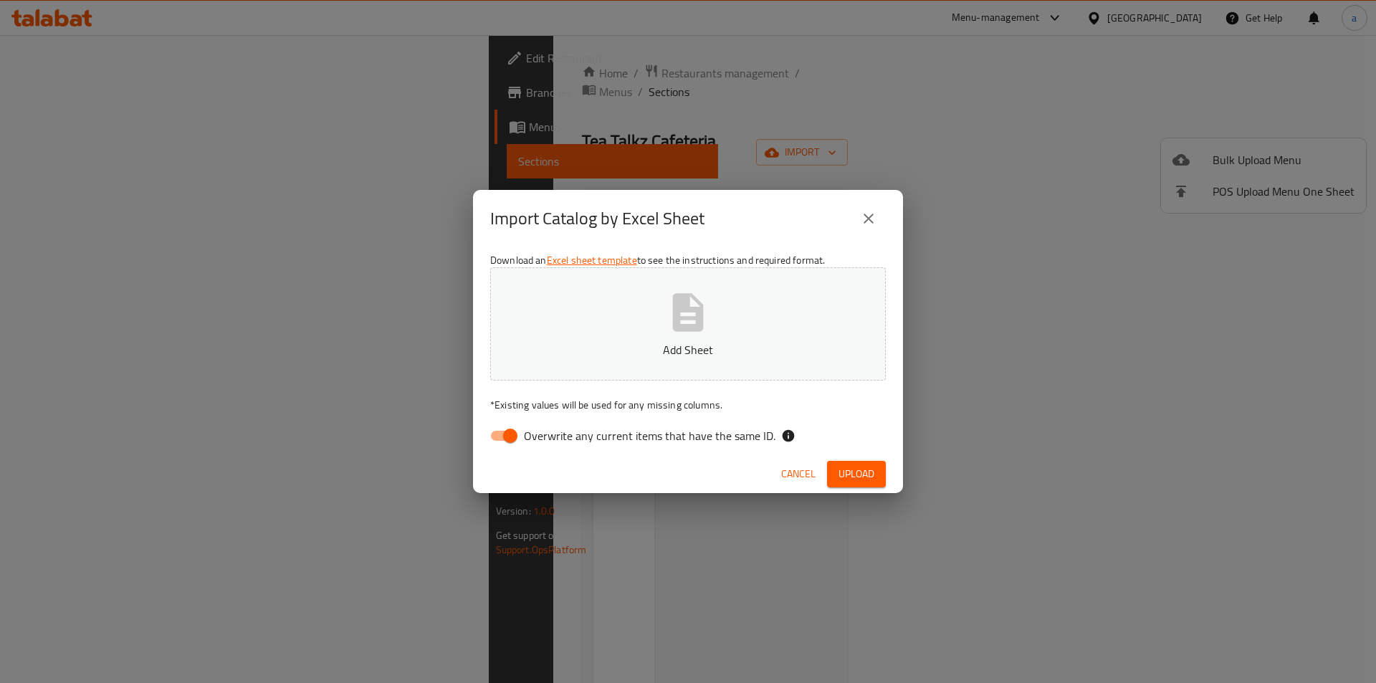
click at [503, 422] on input "Overwrite any current items that have the same ID." at bounding box center [511, 435] width 82 height 27
checkbox input "false"
click at [550, 358] on button "Add Sheet" at bounding box center [688, 323] width 396 height 113
click at [847, 472] on span "Upload" at bounding box center [857, 474] width 36 height 18
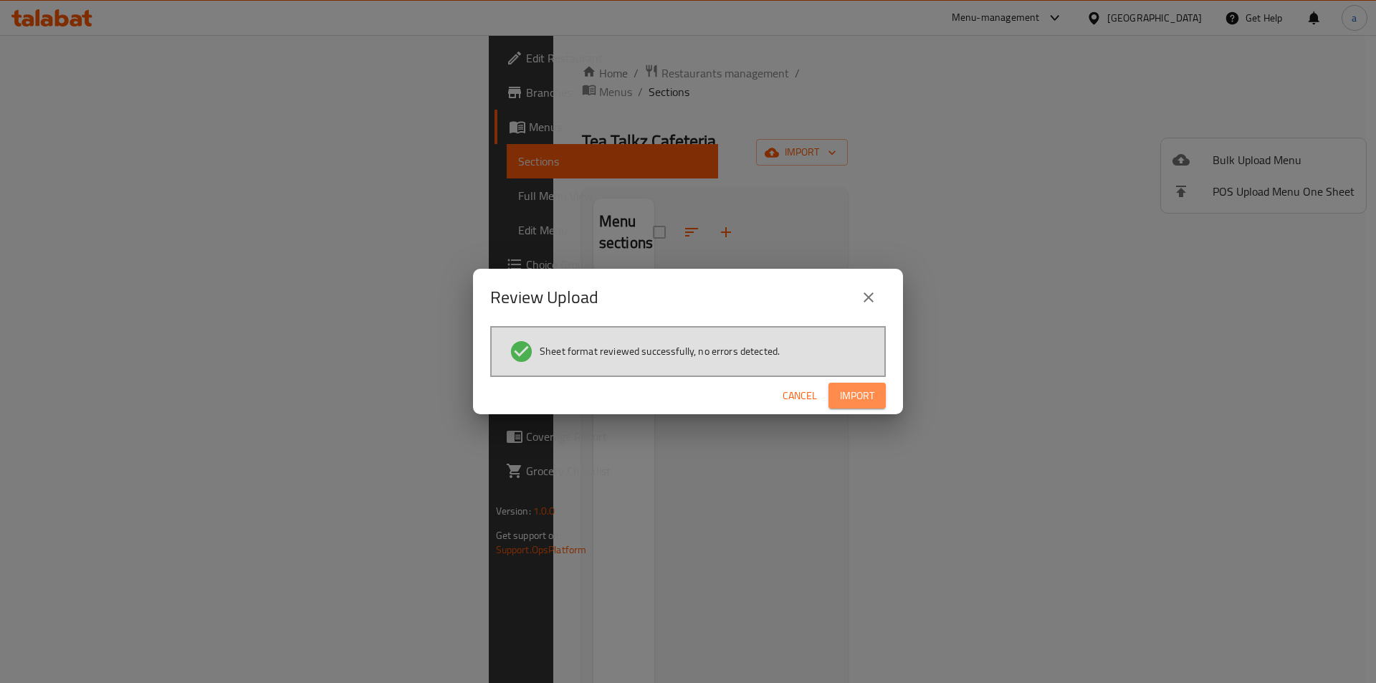
click at [875, 393] on button "Import" at bounding box center [857, 396] width 57 height 27
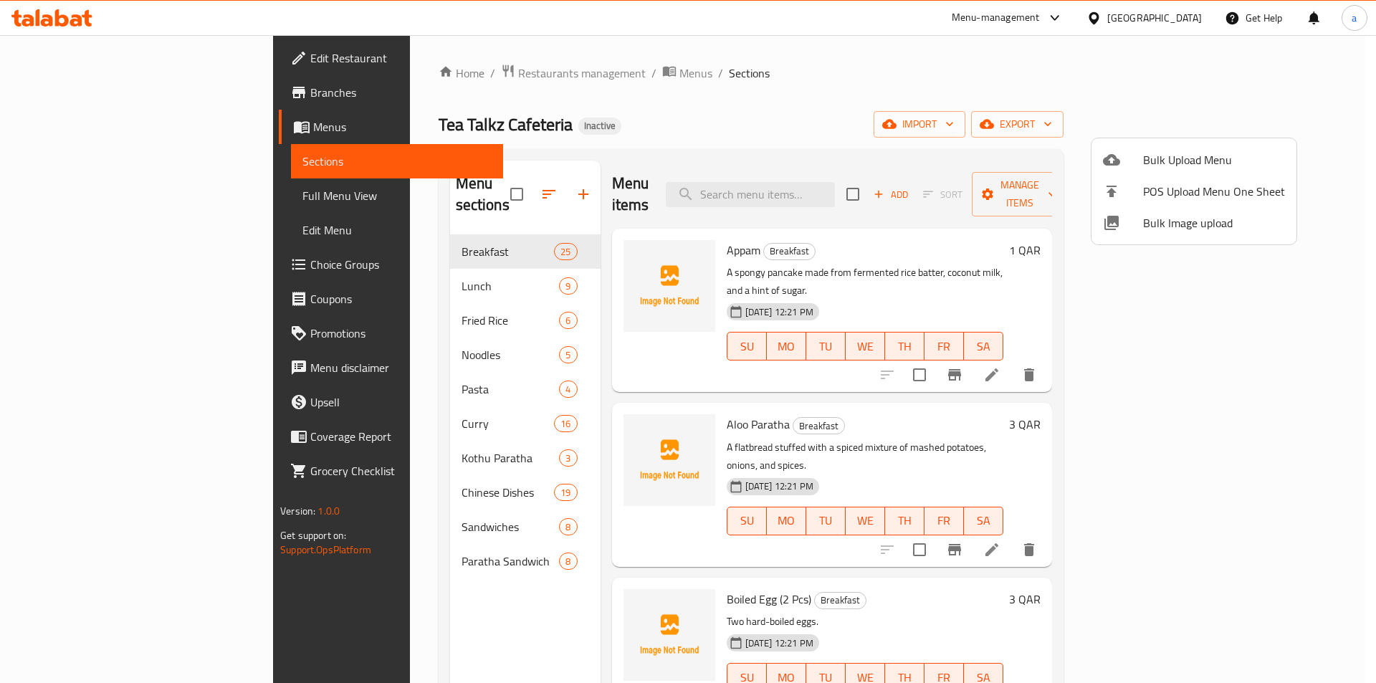
click at [761, 97] on div at bounding box center [688, 341] width 1376 height 683
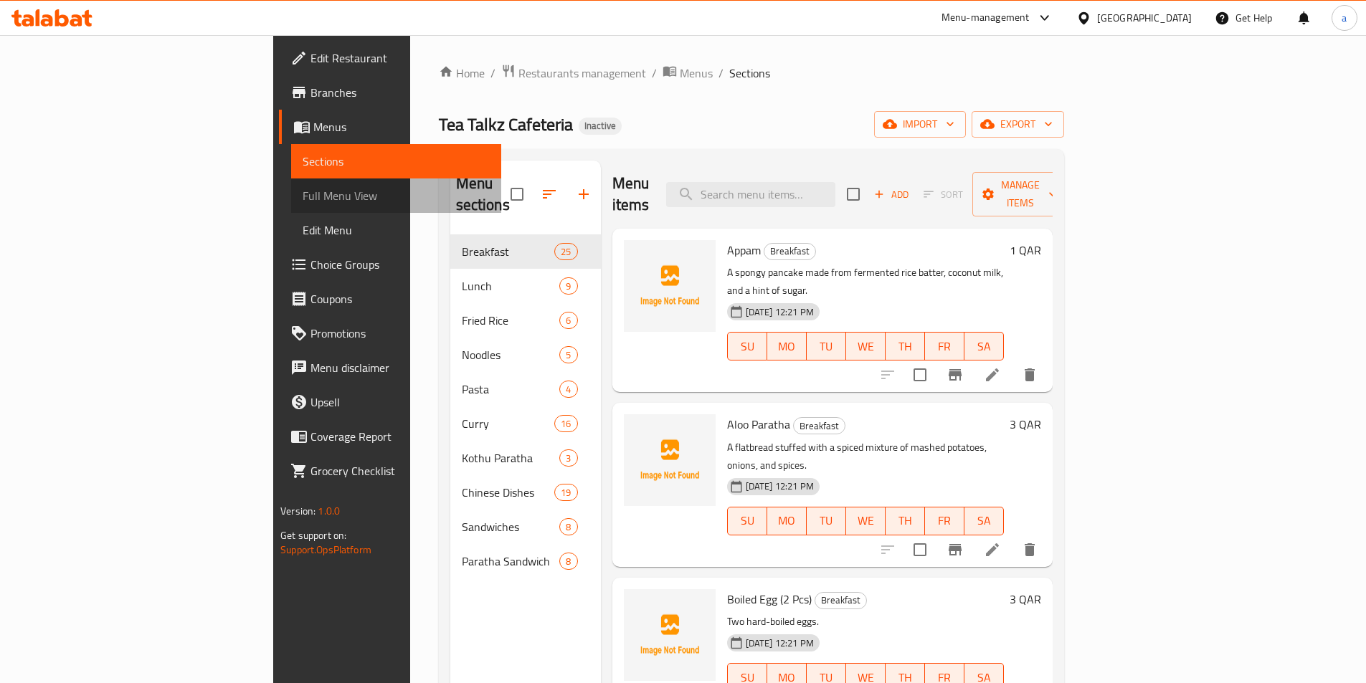
click at [291, 181] on link "Full Menu View" at bounding box center [396, 196] width 210 height 34
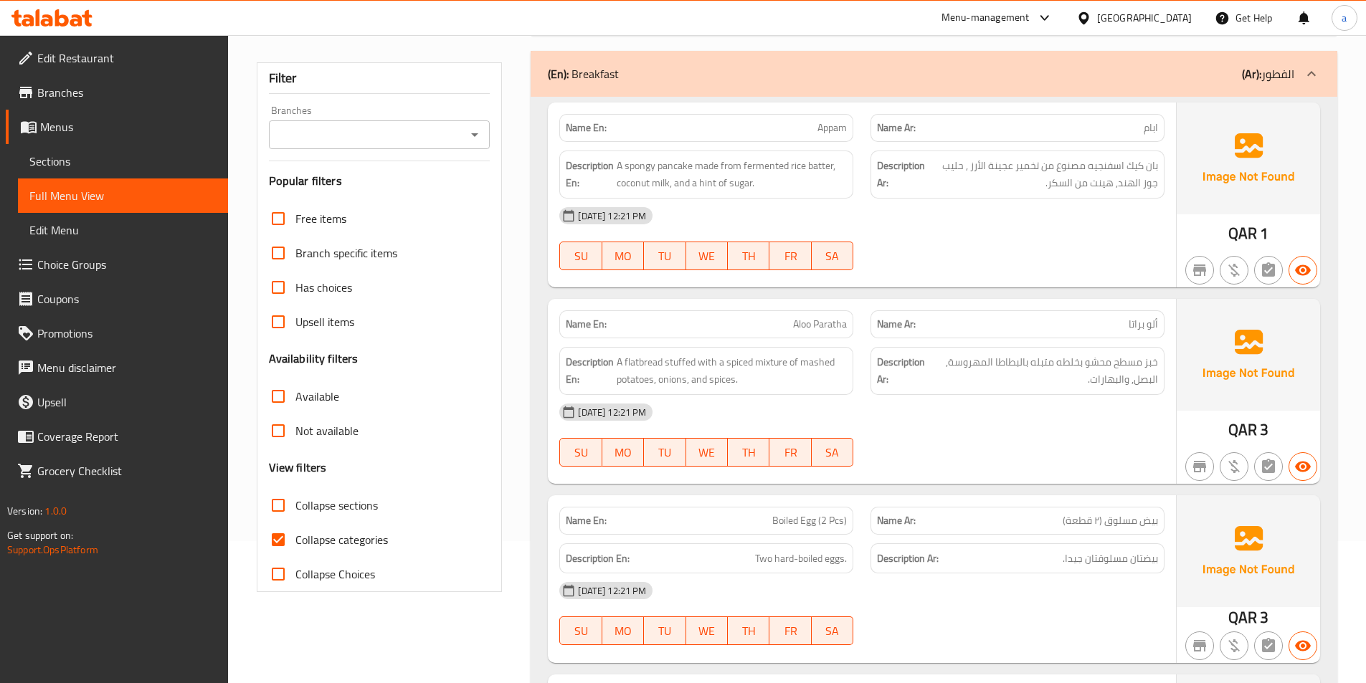
scroll to position [143, 0]
click at [262, 540] on input "Collapse categories" at bounding box center [278, 538] width 34 height 34
checkbox input "false"
